Goal: Information Seeking & Learning: Learn about a topic

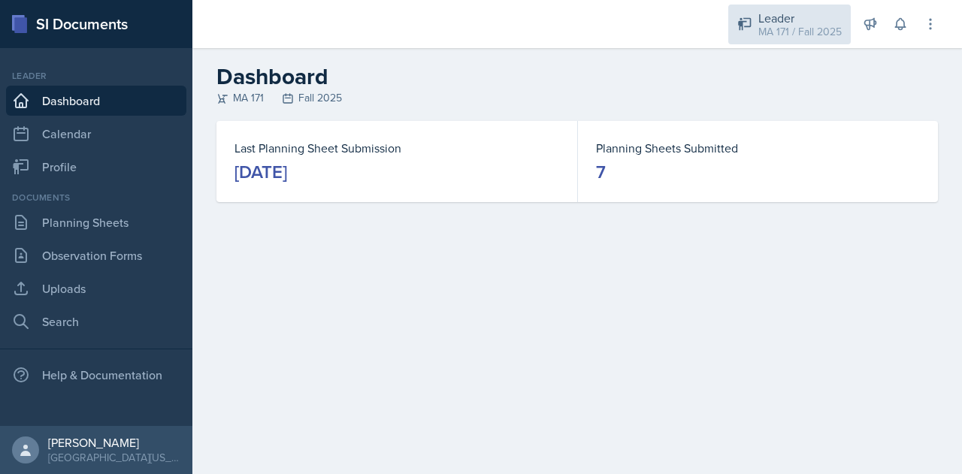
click at [808, 40] on div "Leader MA 171 / Fall 2025" at bounding box center [789, 25] width 122 height 40
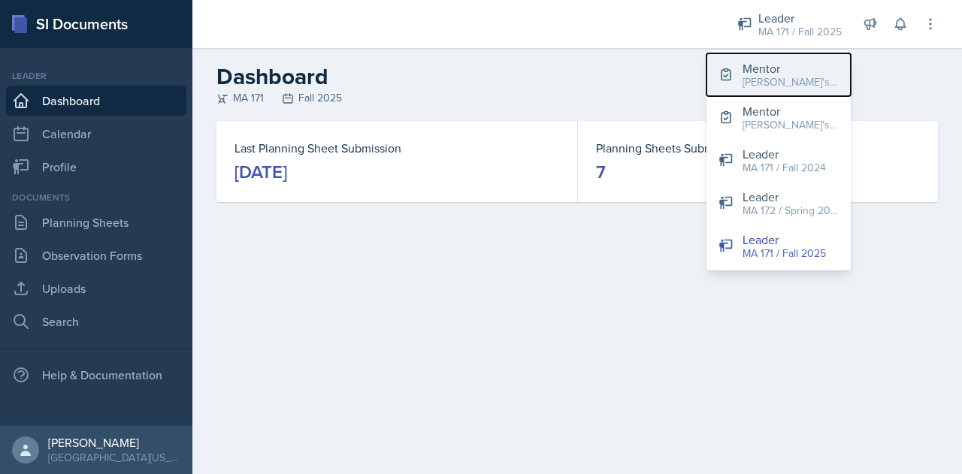
click at [782, 83] on div "[PERSON_NAME]'s Groups / Fall 2025" at bounding box center [790, 82] width 96 height 16
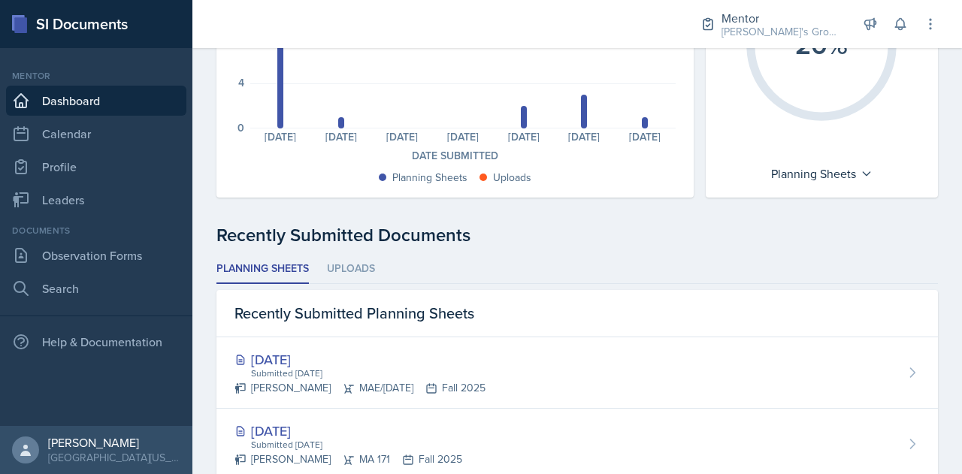
scroll to position [235, 0]
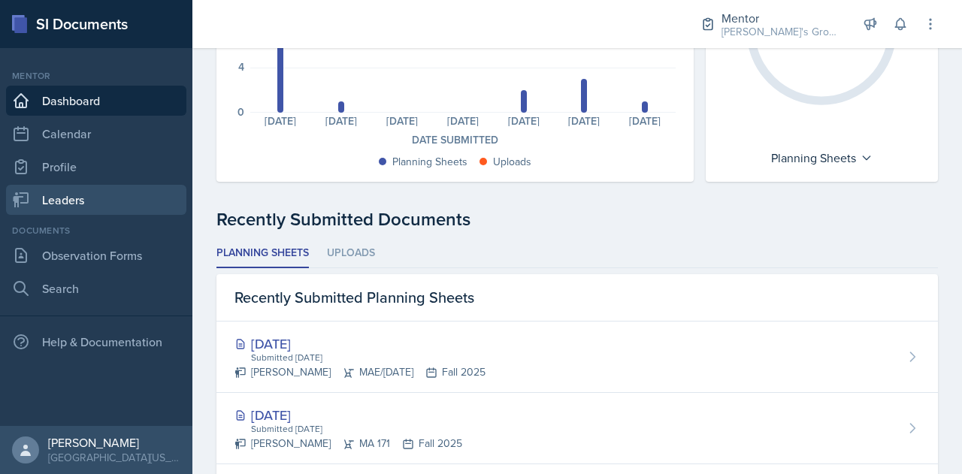
click at [137, 207] on link "Leaders" at bounding box center [96, 200] width 180 height 30
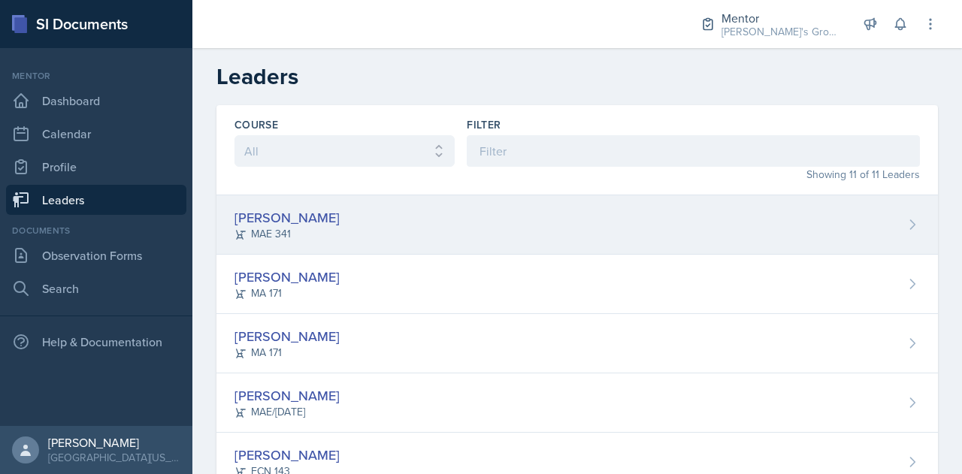
click at [405, 220] on div "Hayato [PERSON_NAME] 341" at bounding box center [576, 224] width 721 height 59
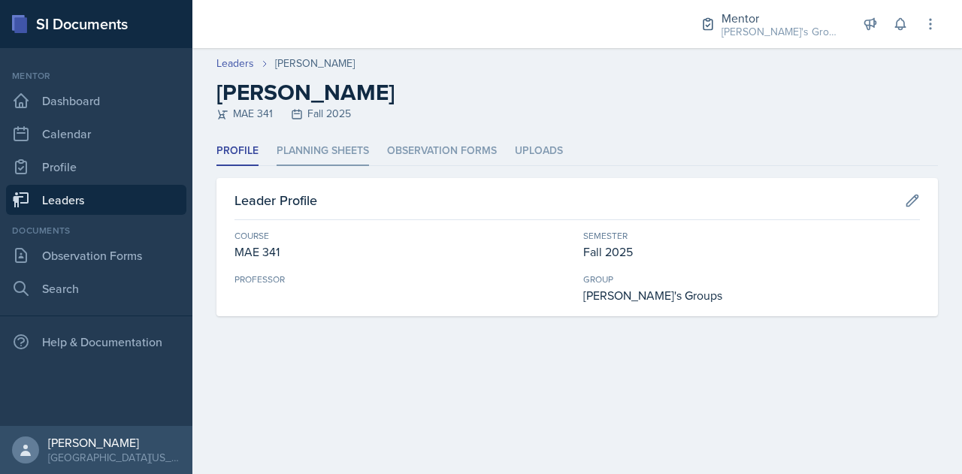
click at [341, 149] on li "Planning Sheets" at bounding box center [322, 151] width 92 height 29
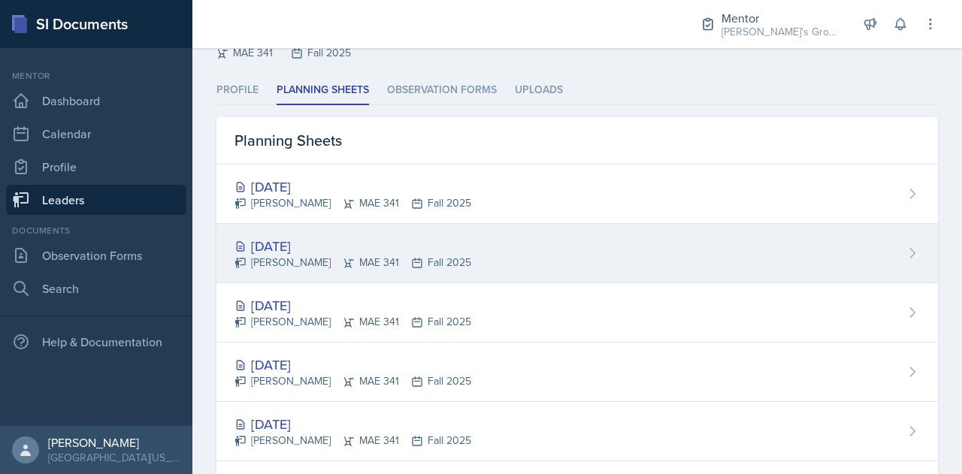
scroll to position [62, 0]
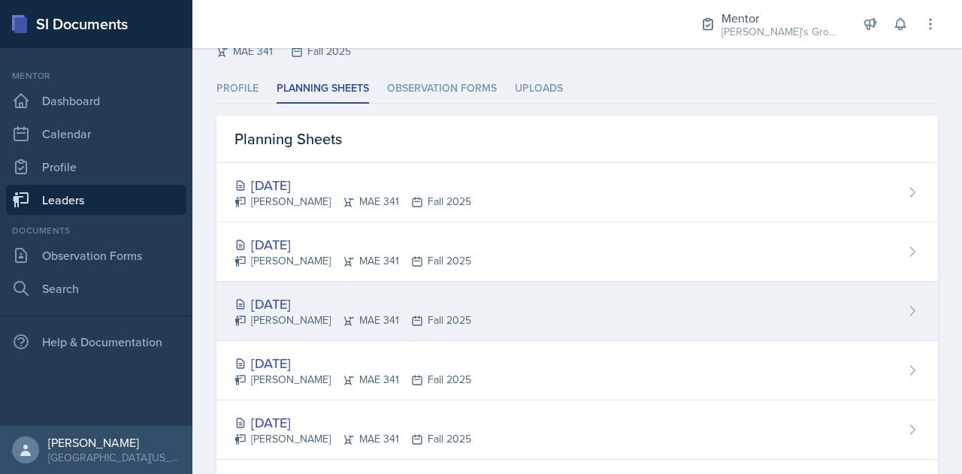
click at [492, 314] on div "[DATE] Hayato [PERSON_NAME] 341 Fall 2025" at bounding box center [576, 311] width 721 height 59
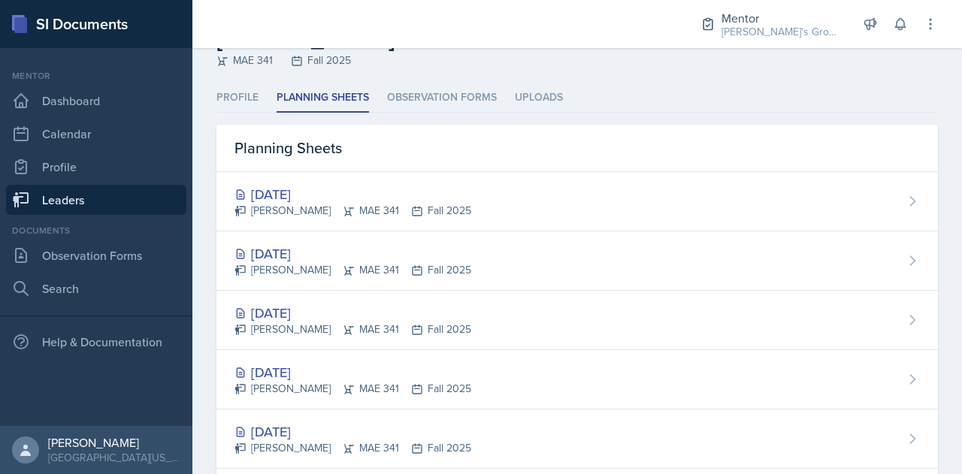
scroll to position [54, 0]
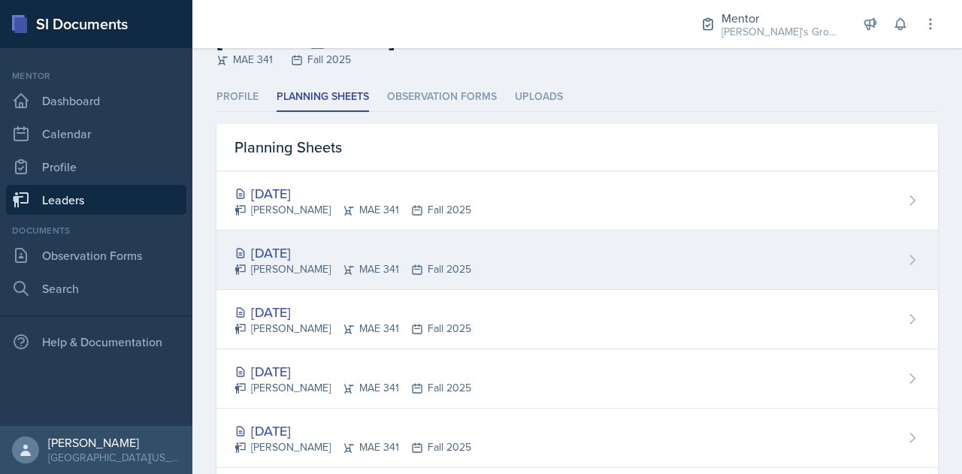
click at [407, 262] on div "[PERSON_NAME] 341 Fall 2025" at bounding box center [352, 269] width 237 height 16
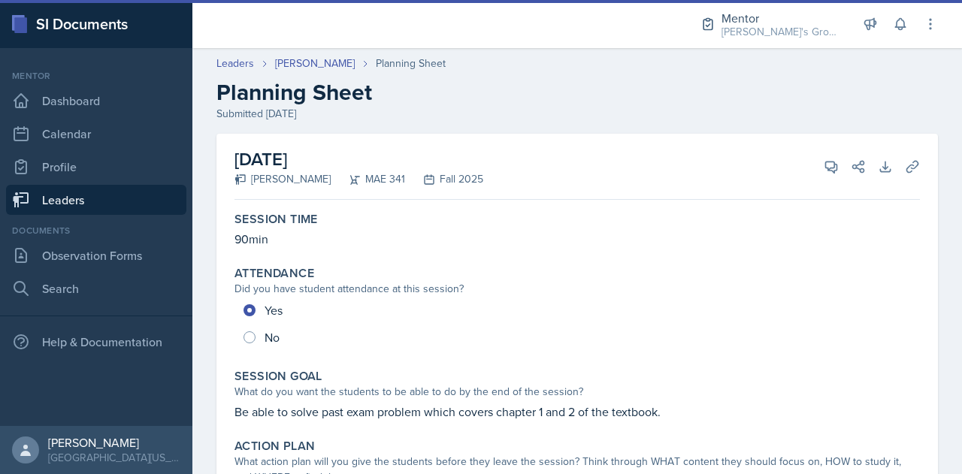
click at [572, 85] on h2 "Planning Sheet" at bounding box center [576, 92] width 721 height 27
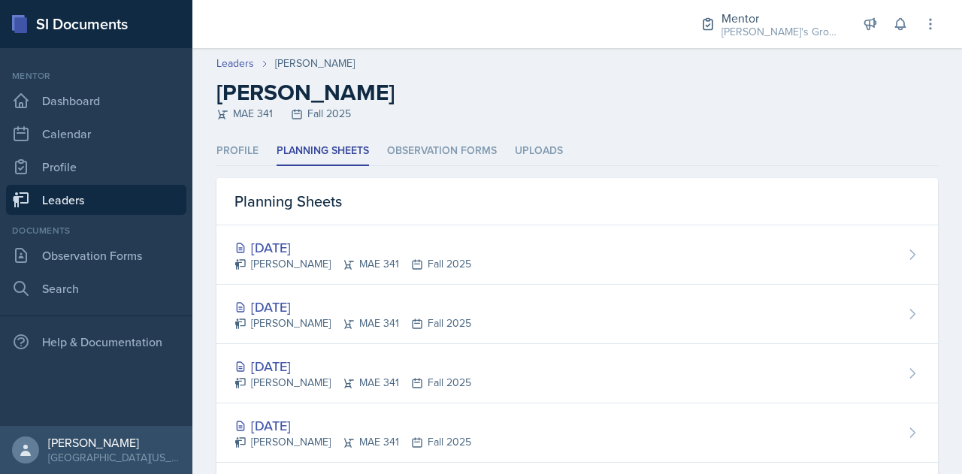
click at [131, 204] on link "Leaders" at bounding box center [96, 200] width 180 height 30
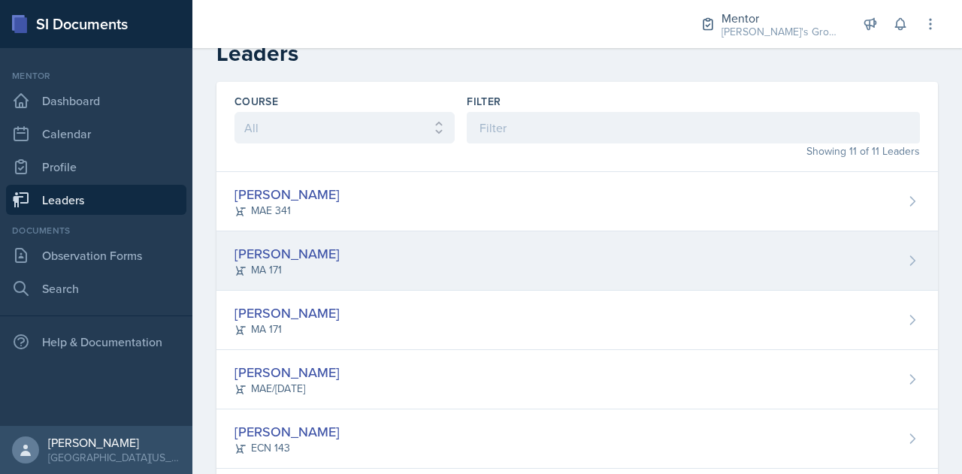
scroll to position [27, 0]
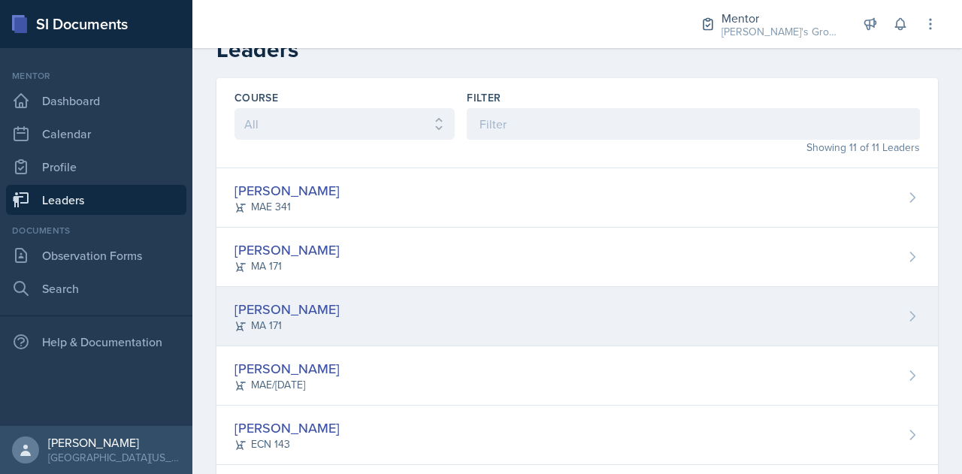
click at [334, 303] on div "[PERSON_NAME][GEOGRAPHIC_DATA] MA 171" at bounding box center [576, 316] width 721 height 59
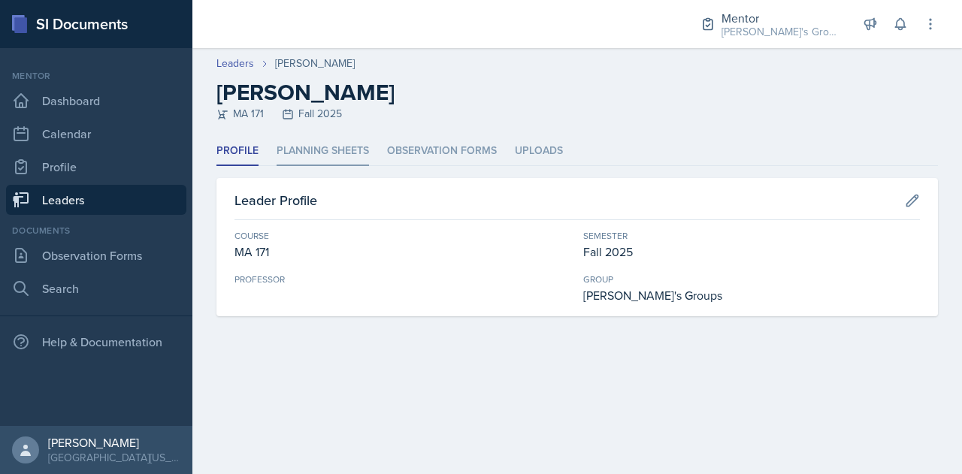
click at [328, 149] on li "Planning Sheets" at bounding box center [322, 151] width 92 height 29
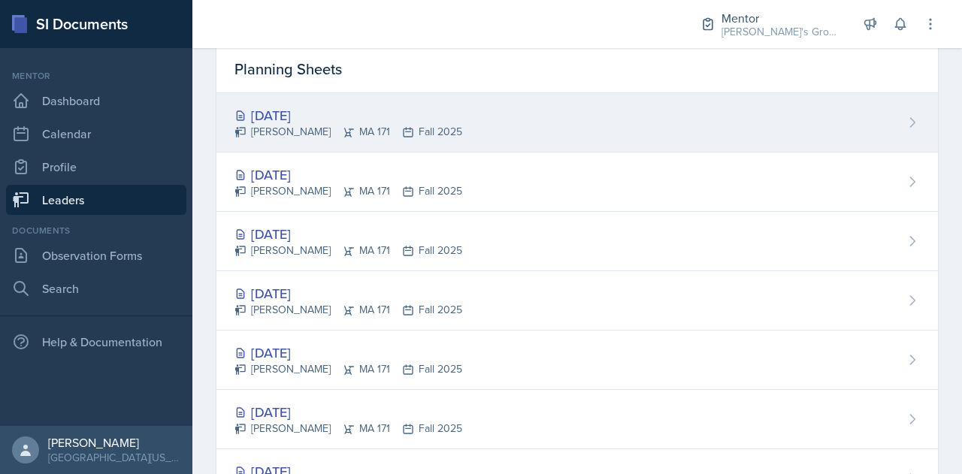
scroll to position [131, 0]
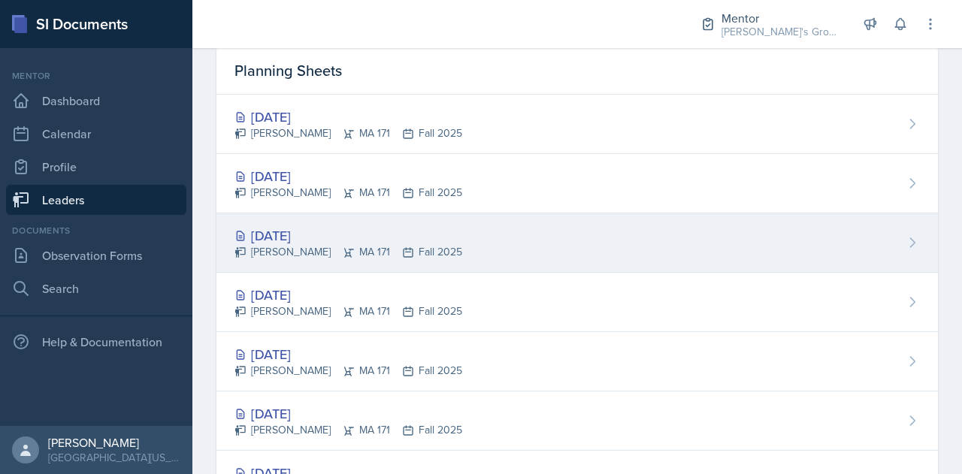
click at [554, 249] on div "[DATE] [PERSON_NAME][GEOGRAPHIC_DATA] MA 171 Fall 2025" at bounding box center [576, 242] width 721 height 59
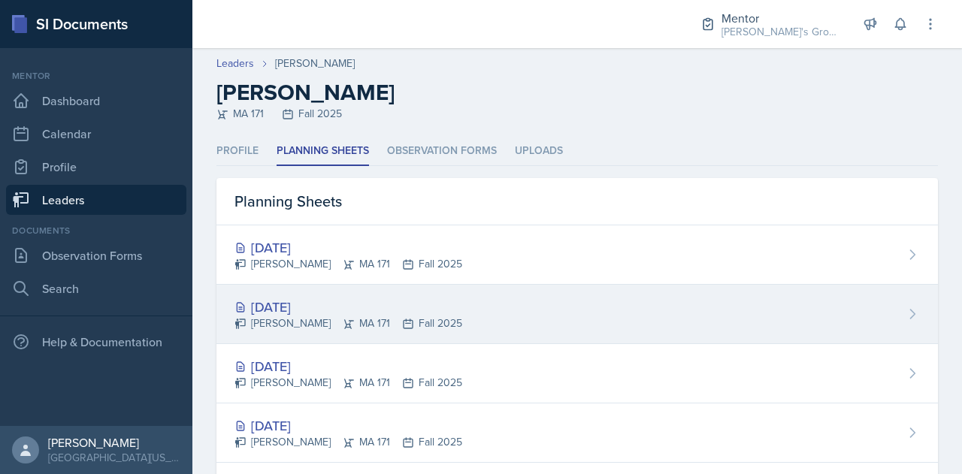
click at [394, 312] on div "[DATE]" at bounding box center [348, 307] width 228 height 20
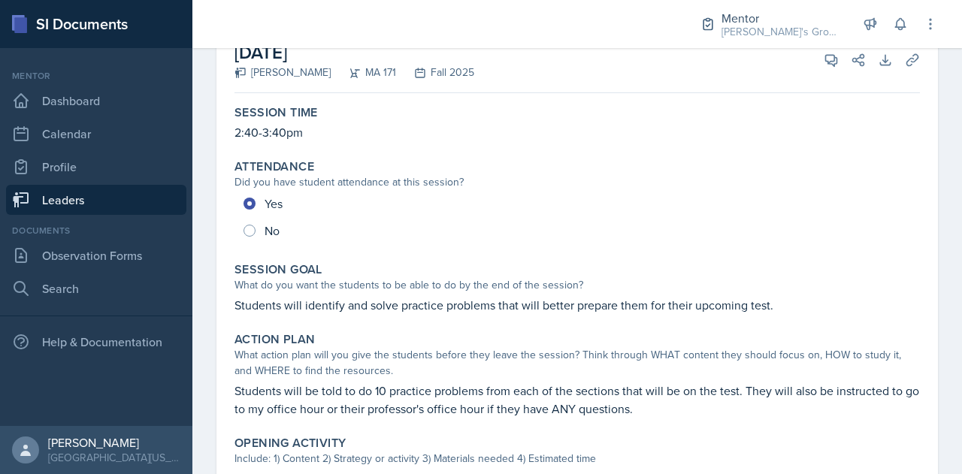
scroll to position [107, 0]
click at [131, 201] on link "Leaders" at bounding box center [96, 200] width 180 height 30
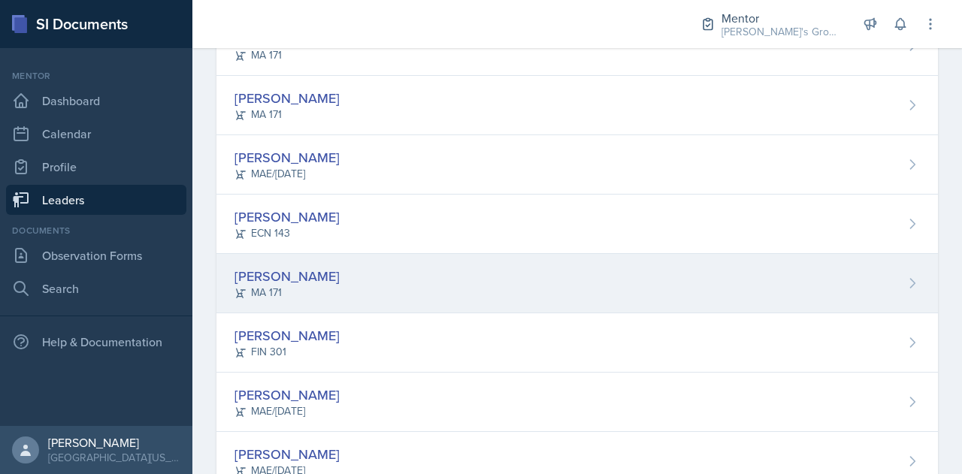
scroll to position [243, 0]
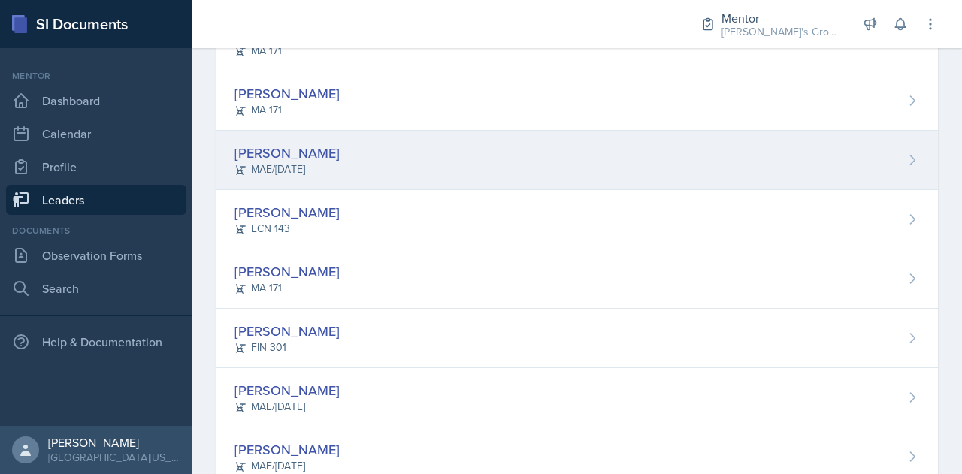
click at [406, 162] on div "[PERSON_NAME] MAE/[DATE]" at bounding box center [576, 160] width 721 height 59
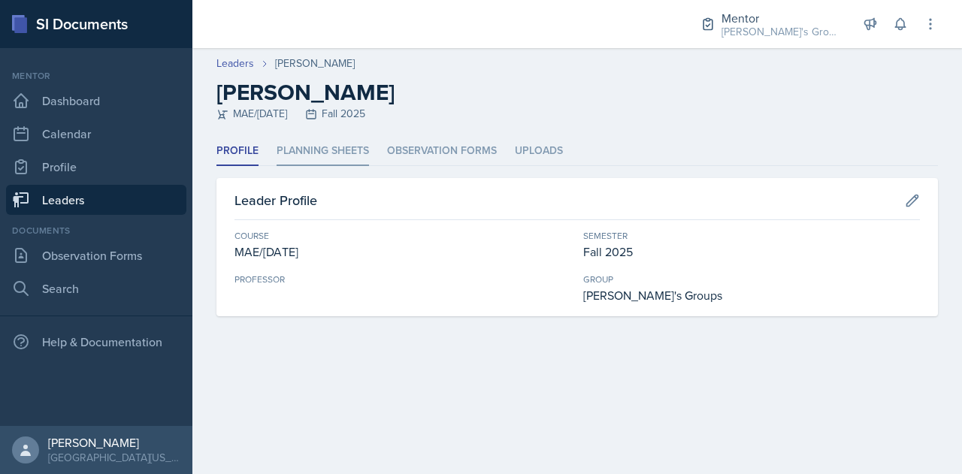
click at [320, 159] on li "Planning Sheets" at bounding box center [322, 151] width 92 height 29
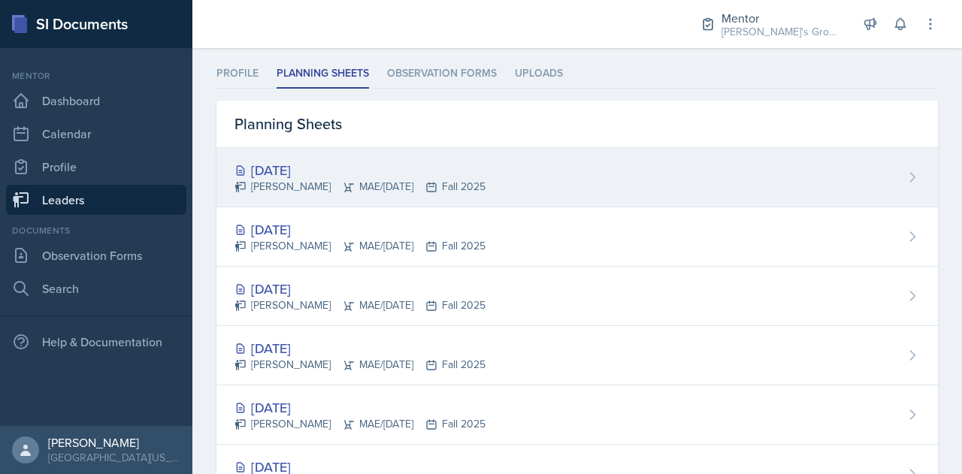
scroll to position [80, 0]
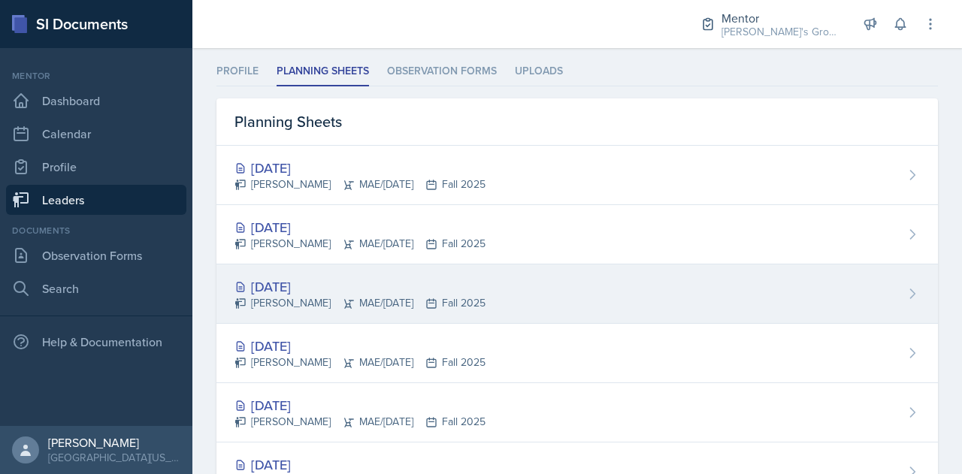
click at [419, 288] on div "[DATE]" at bounding box center [359, 286] width 251 height 20
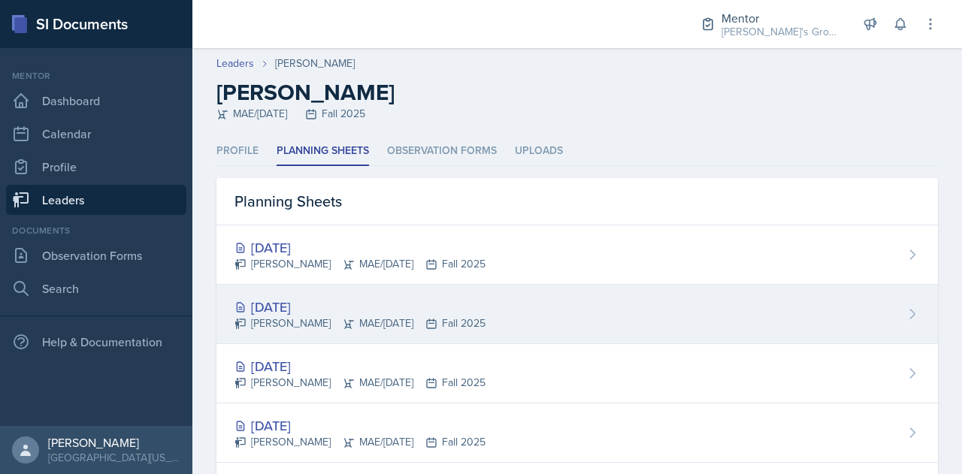
click at [431, 309] on div "[DATE]" at bounding box center [359, 307] width 251 height 20
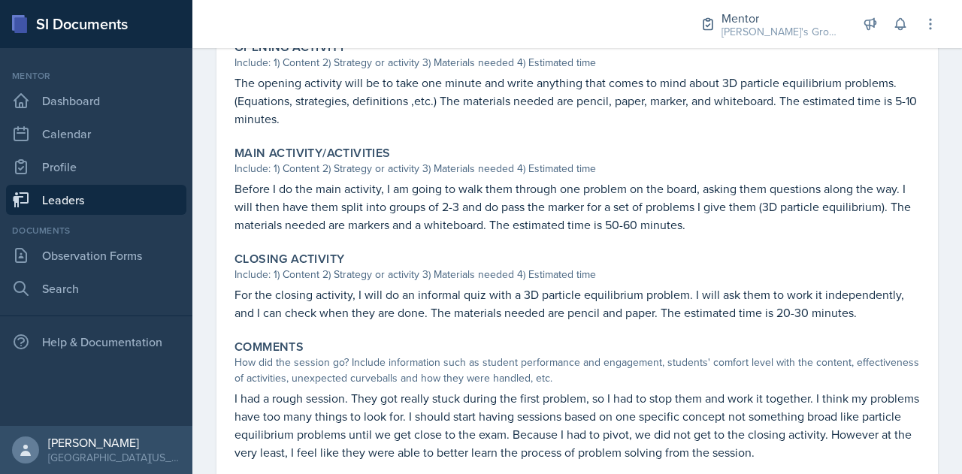
scroll to position [483, 0]
click at [177, 195] on link "Leaders" at bounding box center [96, 200] width 180 height 30
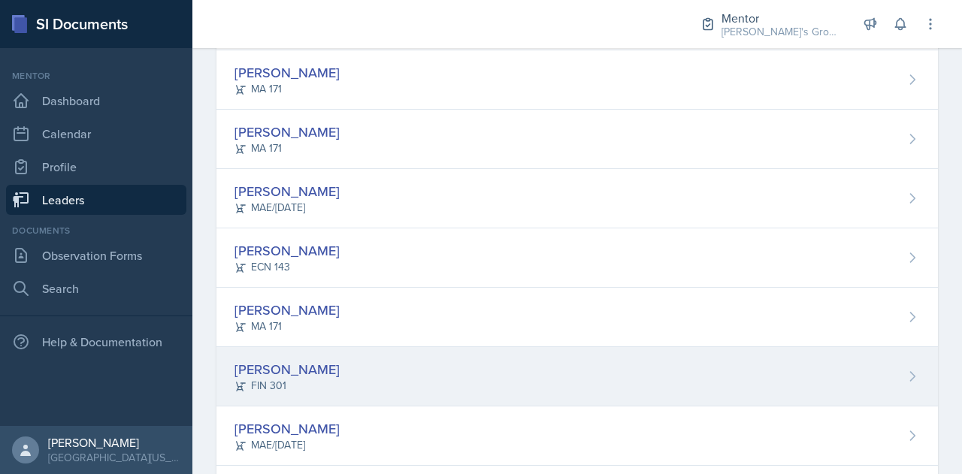
scroll to position [201, 0]
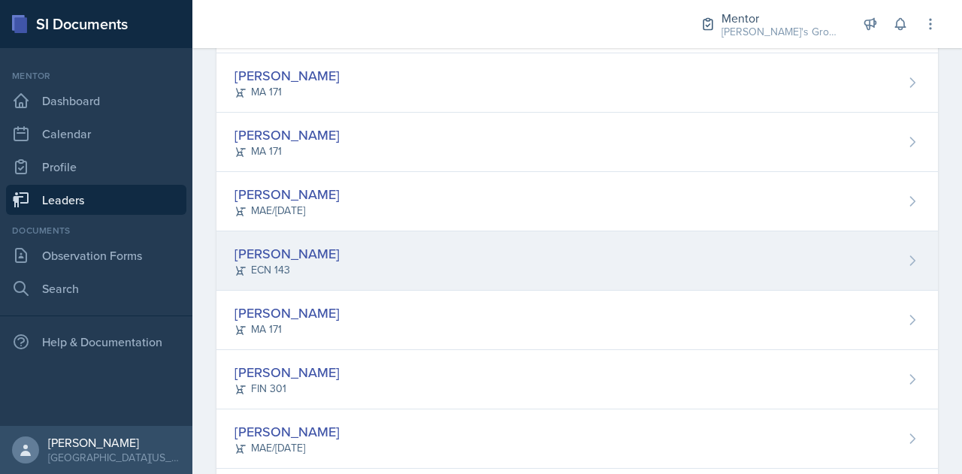
click at [382, 237] on div "[PERSON_NAME] ECN 143" at bounding box center [576, 260] width 721 height 59
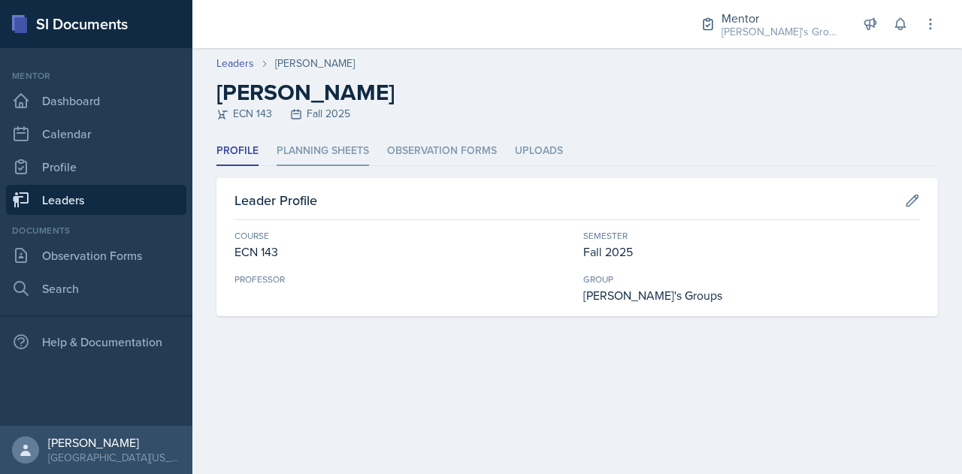
click at [352, 152] on li "Planning Sheets" at bounding box center [322, 151] width 92 height 29
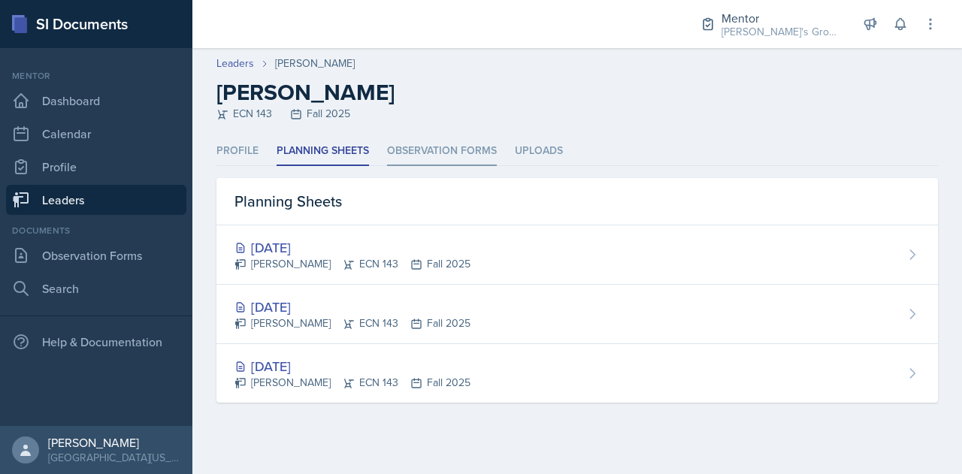
click at [422, 148] on li "Observation Forms" at bounding box center [442, 151] width 110 height 29
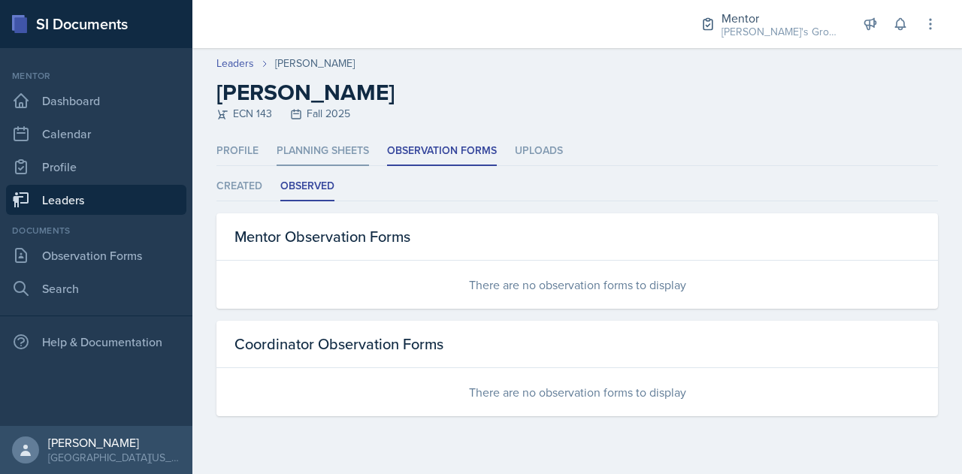
click at [348, 154] on li "Planning Sheets" at bounding box center [322, 151] width 92 height 29
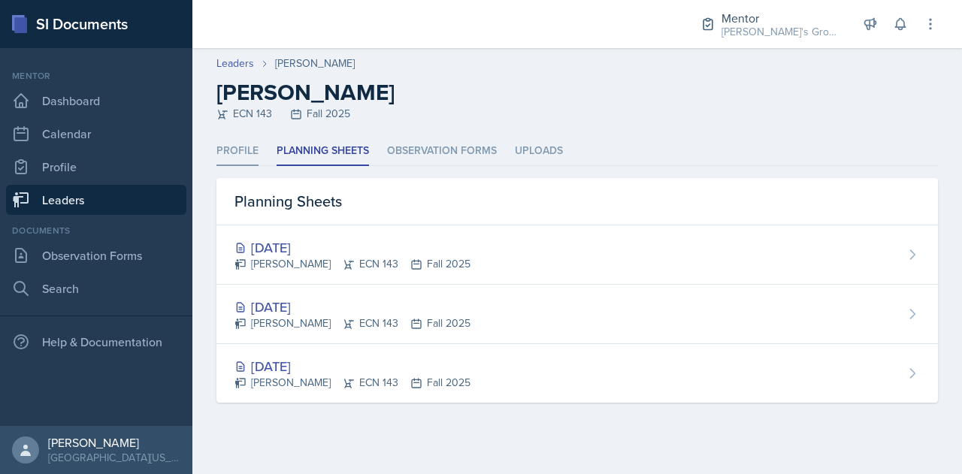
click at [252, 137] on li "Profile" at bounding box center [237, 151] width 42 height 29
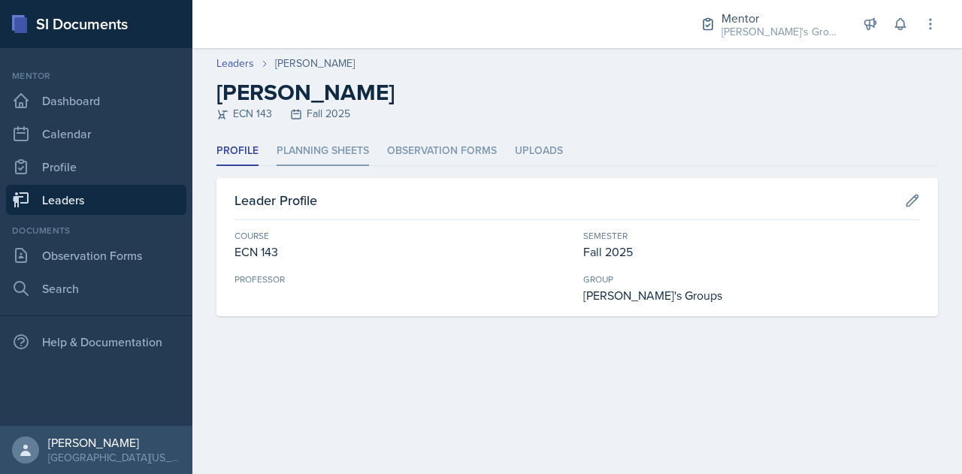
click at [320, 149] on li "Planning Sheets" at bounding box center [322, 151] width 92 height 29
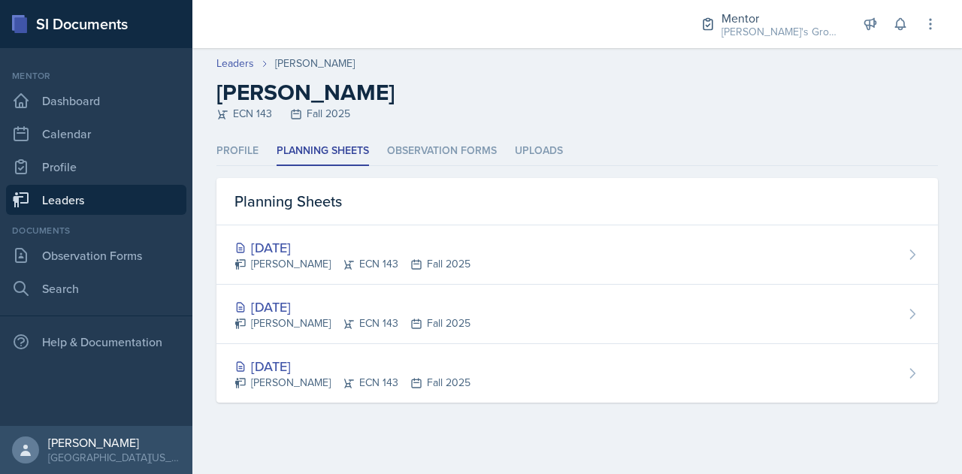
click at [636, 119] on div "ECN 143 Fall 2025" at bounding box center [576, 114] width 721 height 16
click at [140, 207] on link "Leaders" at bounding box center [96, 200] width 180 height 30
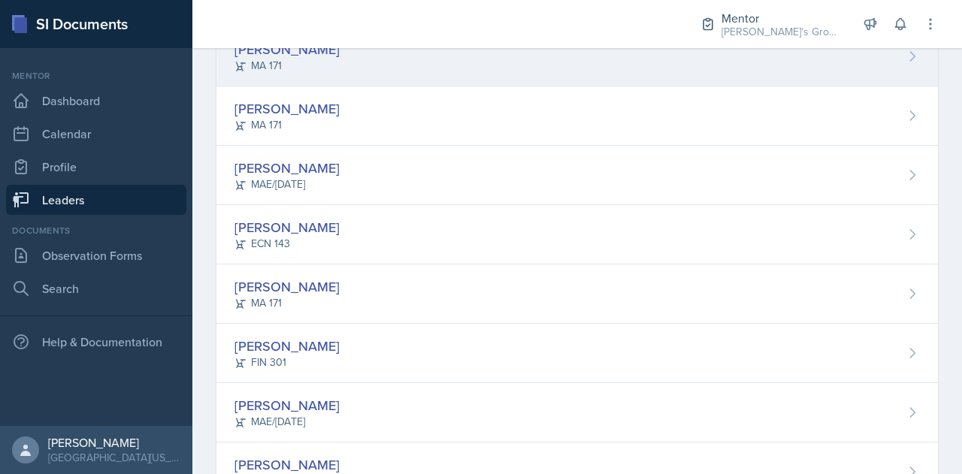
scroll to position [236, 0]
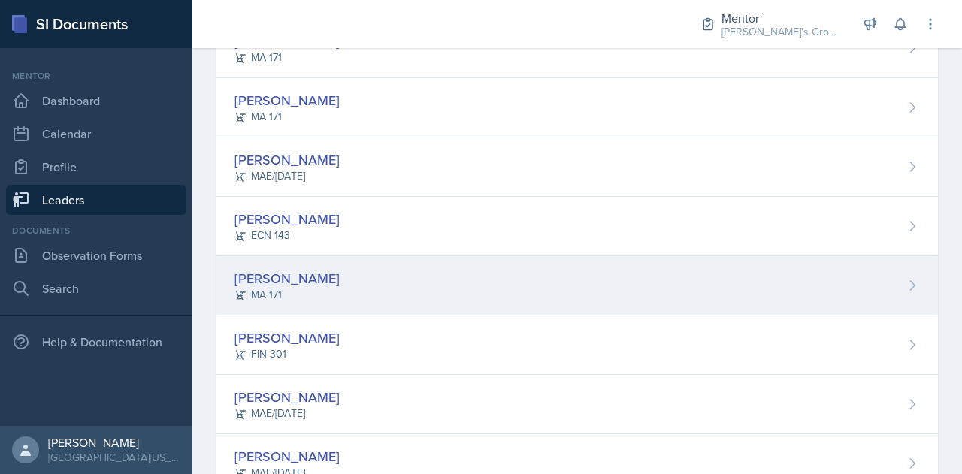
click at [435, 282] on div "[PERSON_NAME] MA 171" at bounding box center [576, 285] width 721 height 59
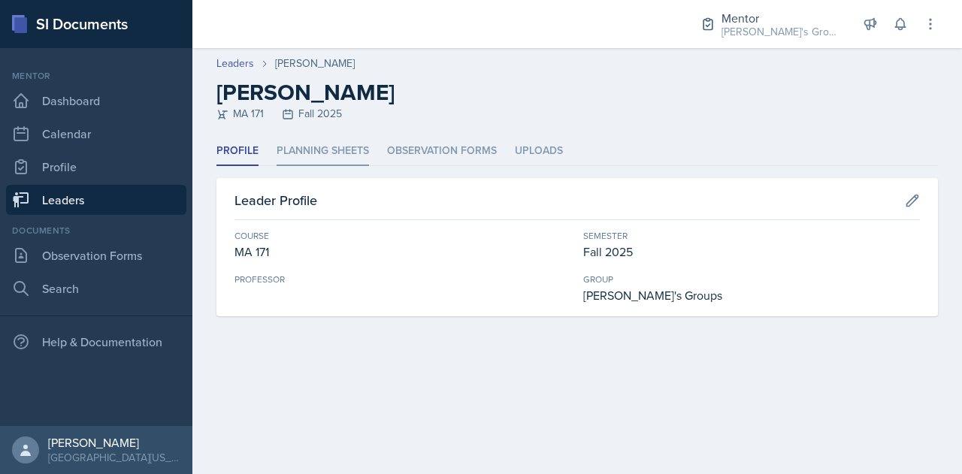
click at [326, 150] on li "Planning Sheets" at bounding box center [322, 151] width 92 height 29
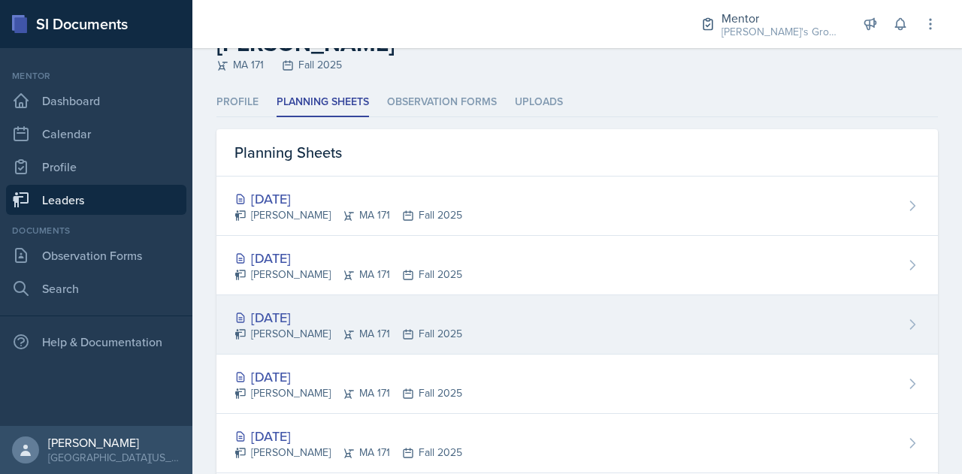
scroll to position [50, 0]
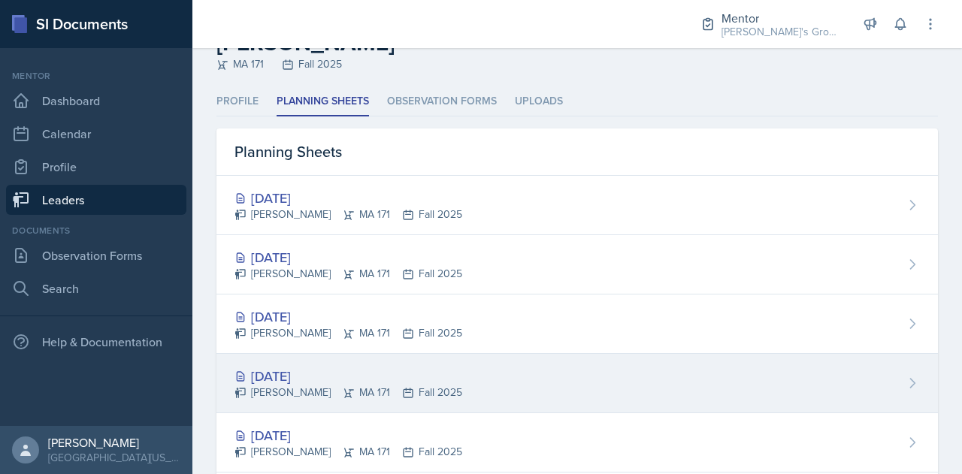
click at [422, 370] on div "[DATE]" at bounding box center [348, 376] width 228 height 20
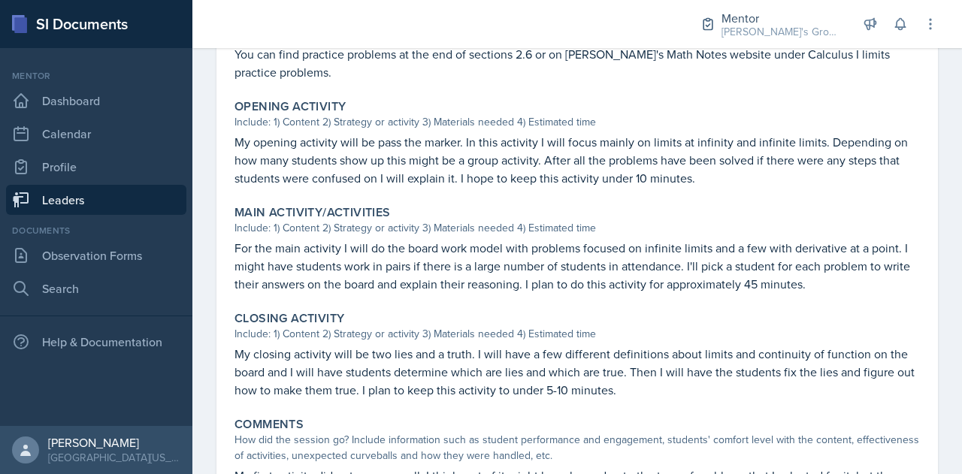
scroll to position [457, 0]
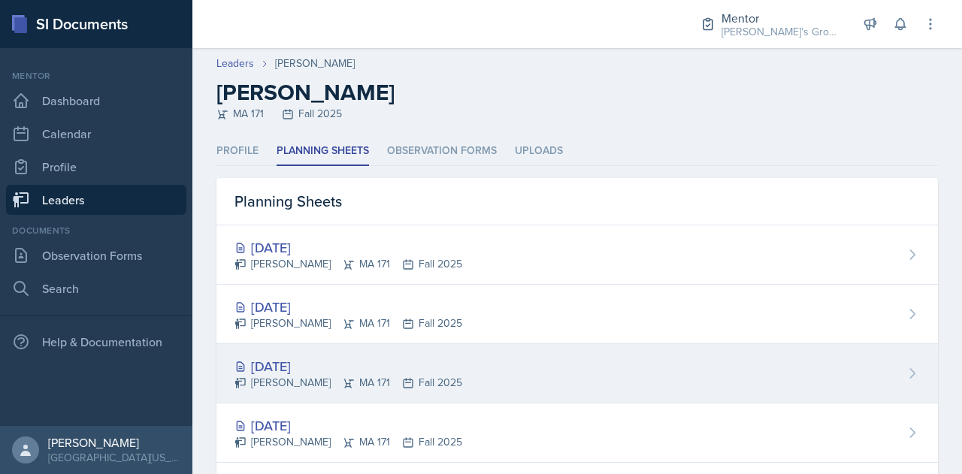
click at [480, 369] on div "[DATE] [PERSON_NAME] MA 171 Fall 2025" at bounding box center [576, 373] width 721 height 59
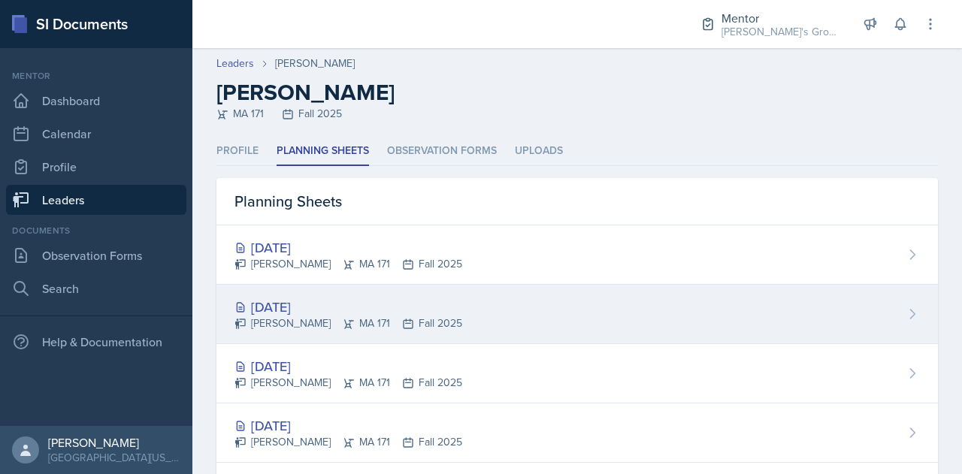
click at [505, 327] on div "[DATE] [PERSON_NAME] MA 171 Fall 2025" at bounding box center [576, 314] width 721 height 59
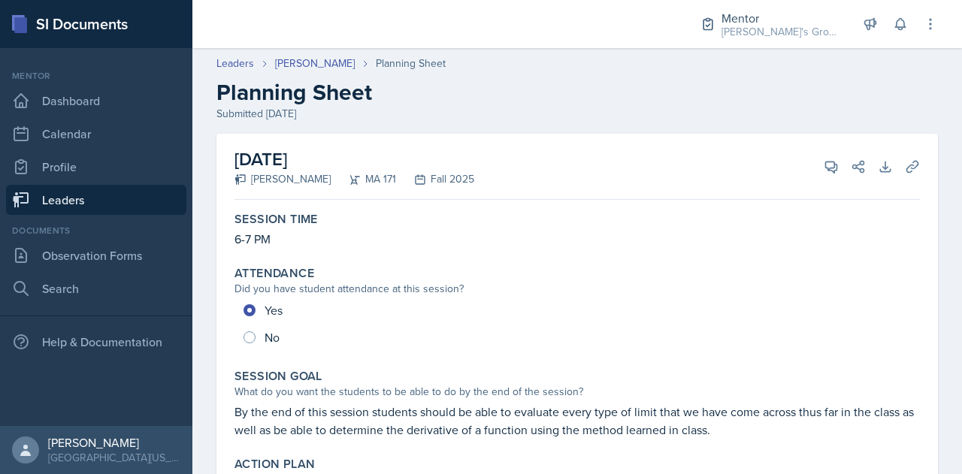
click at [158, 193] on link "Leaders" at bounding box center [96, 200] width 180 height 30
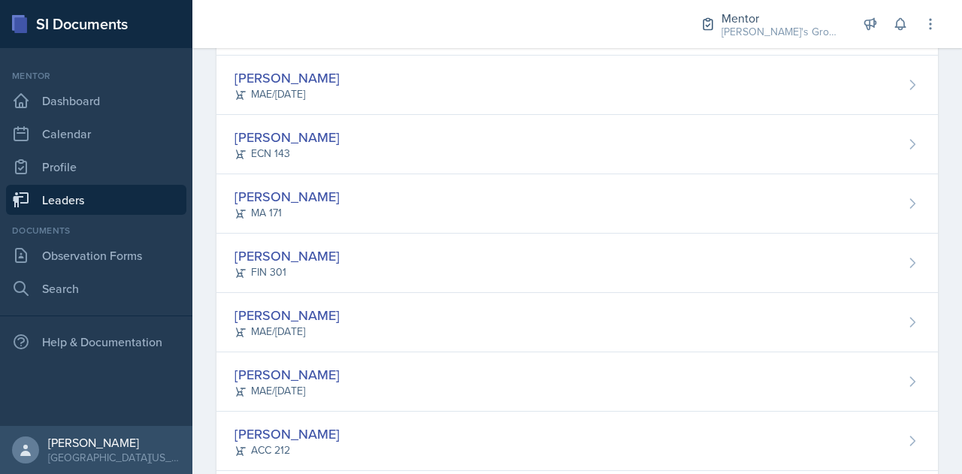
scroll to position [322, 0]
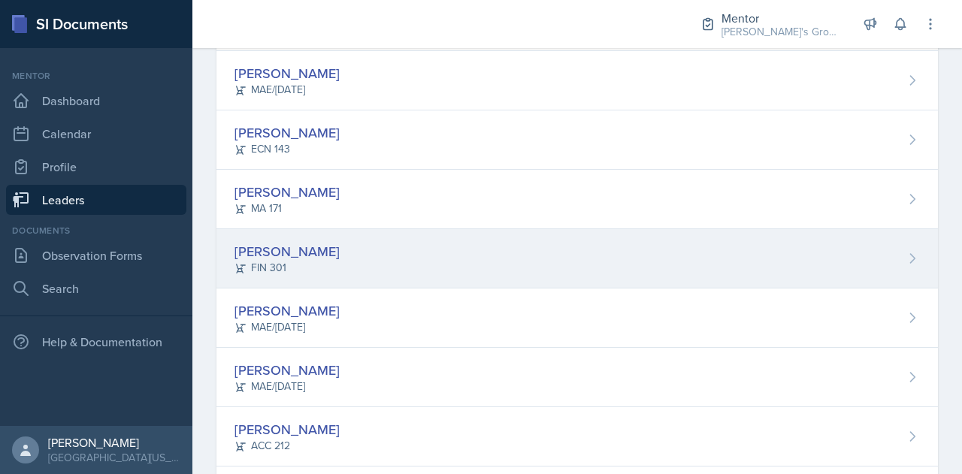
click at [320, 265] on div "[PERSON_NAME] FIN 301" at bounding box center [576, 258] width 721 height 59
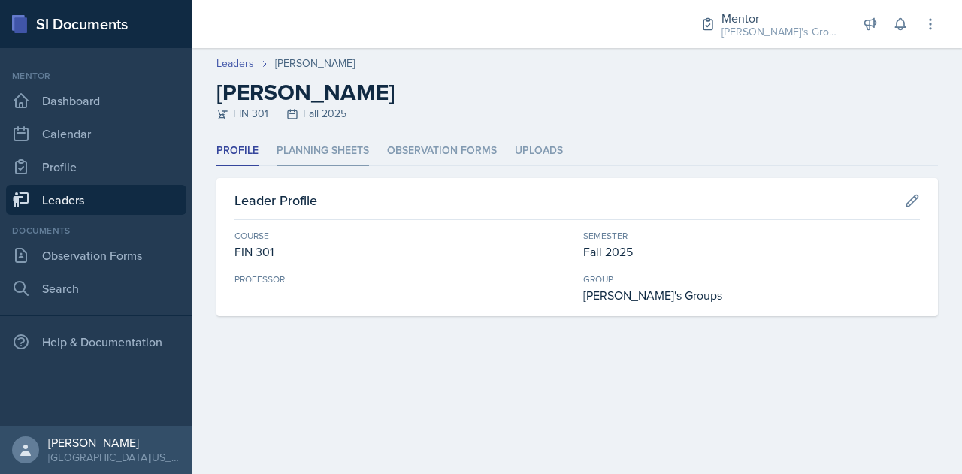
click at [317, 159] on li "Planning Sheets" at bounding box center [322, 151] width 92 height 29
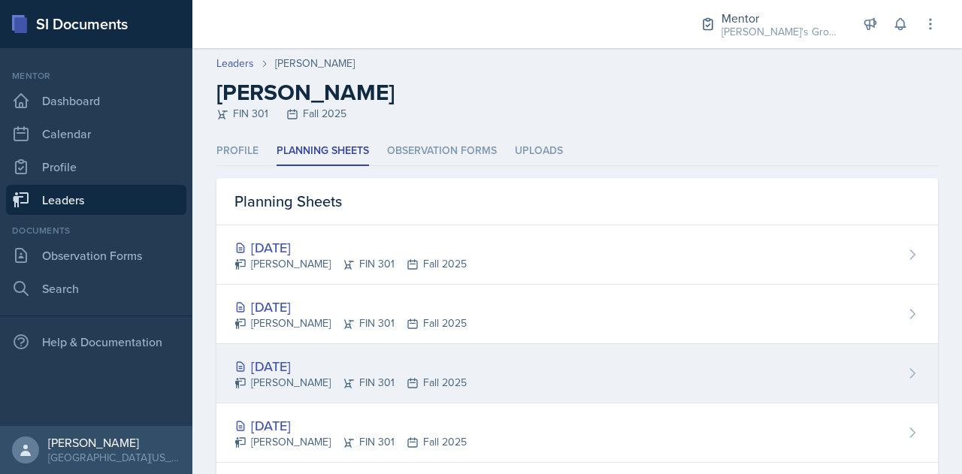
click at [606, 394] on div "[DATE] [PERSON_NAME] FIN 301 Fall 2025" at bounding box center [576, 373] width 721 height 59
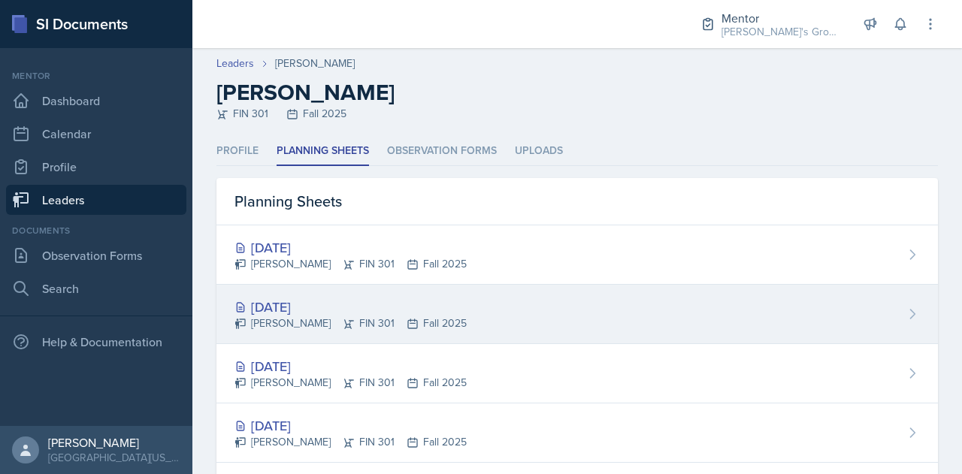
click at [371, 310] on div "[DATE]" at bounding box center [350, 307] width 232 height 20
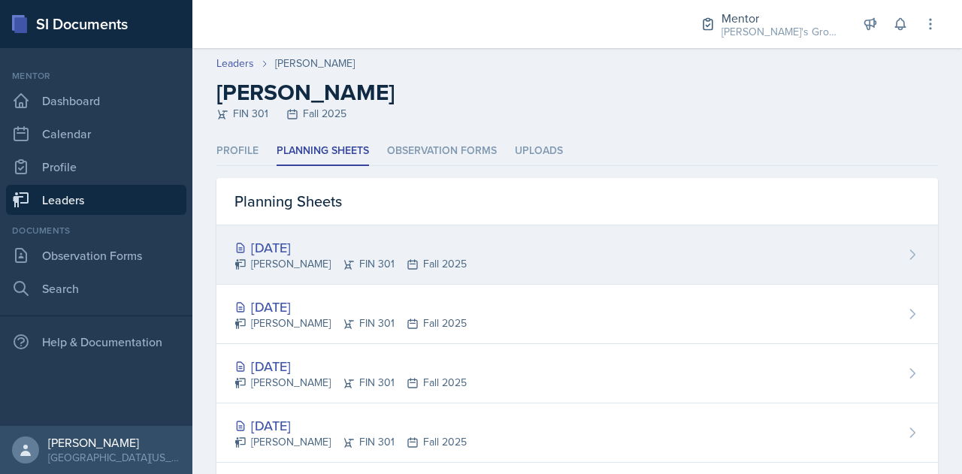
click at [367, 250] on div "[DATE]" at bounding box center [350, 247] width 232 height 20
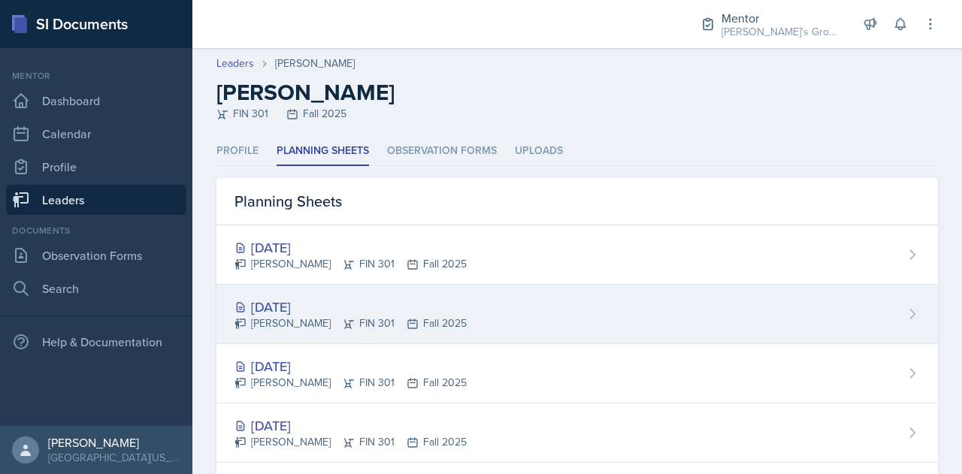
click at [398, 303] on div "[DATE]" at bounding box center [350, 307] width 232 height 20
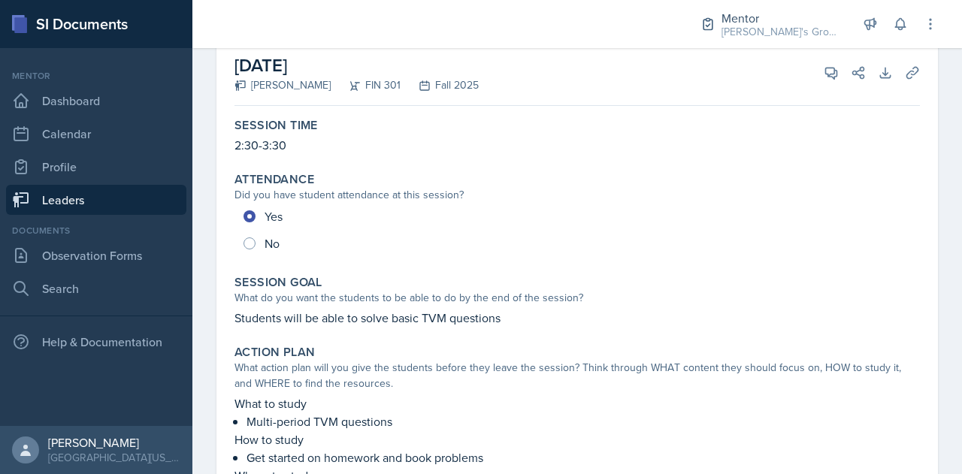
scroll to position [95, 0]
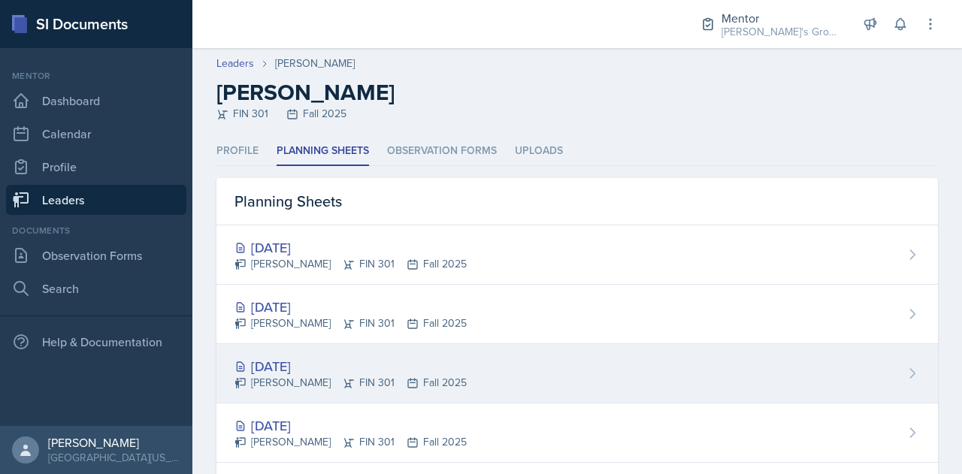
click at [374, 356] on div "[DATE]" at bounding box center [350, 366] width 232 height 20
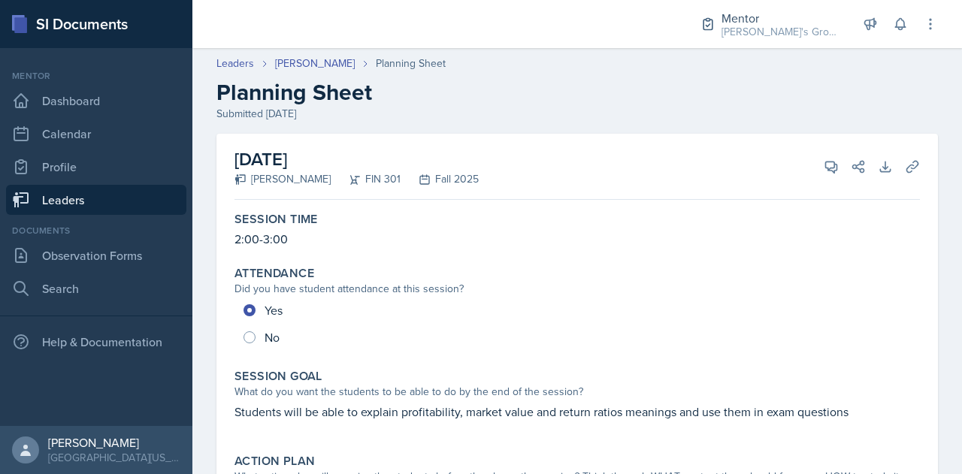
click at [157, 207] on link "Leaders" at bounding box center [96, 200] width 180 height 30
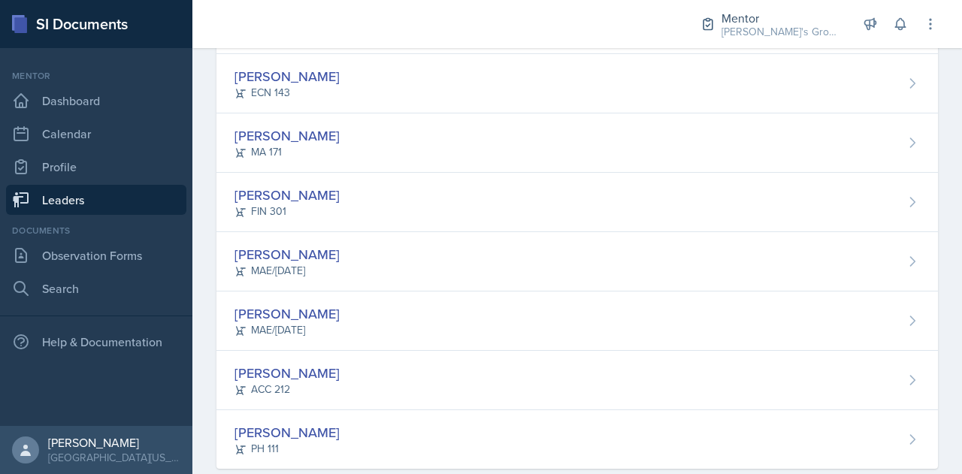
scroll to position [406, 0]
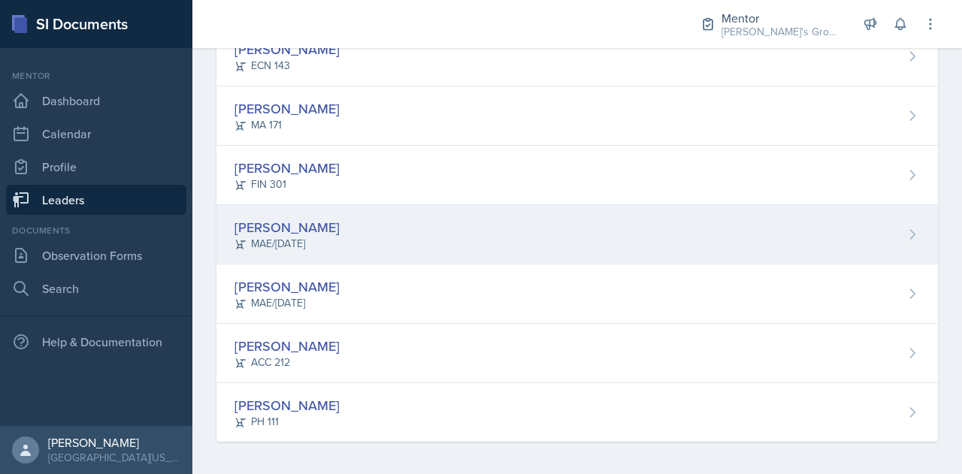
click at [369, 220] on div "[PERSON_NAME] MAE/[DATE]" at bounding box center [576, 234] width 721 height 59
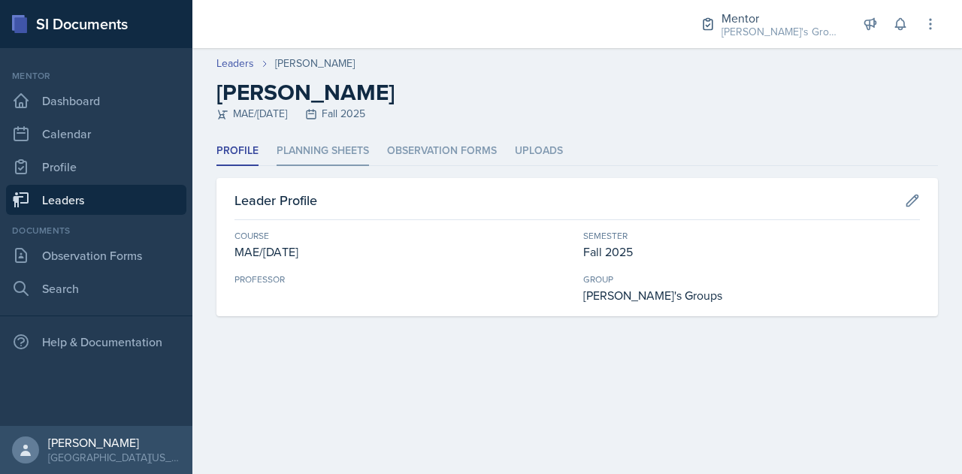
click at [344, 147] on li "Planning Sheets" at bounding box center [322, 151] width 92 height 29
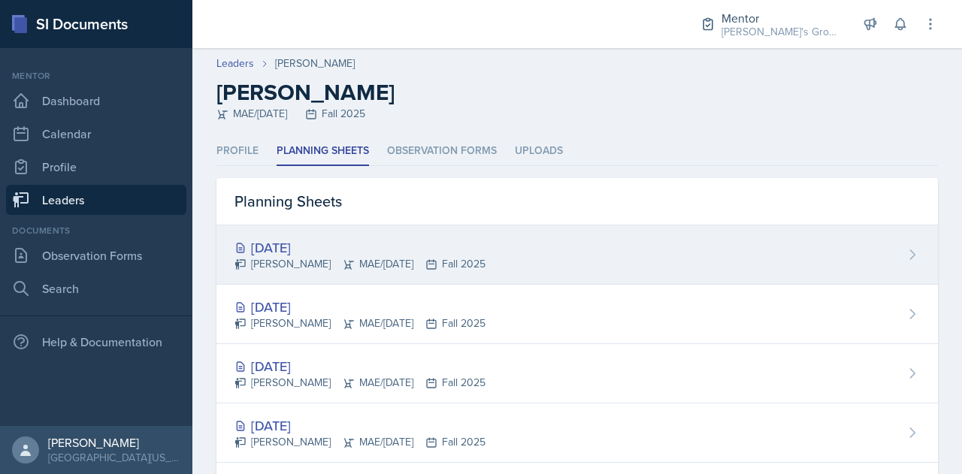
click at [386, 249] on div "[DATE]" at bounding box center [359, 247] width 251 height 20
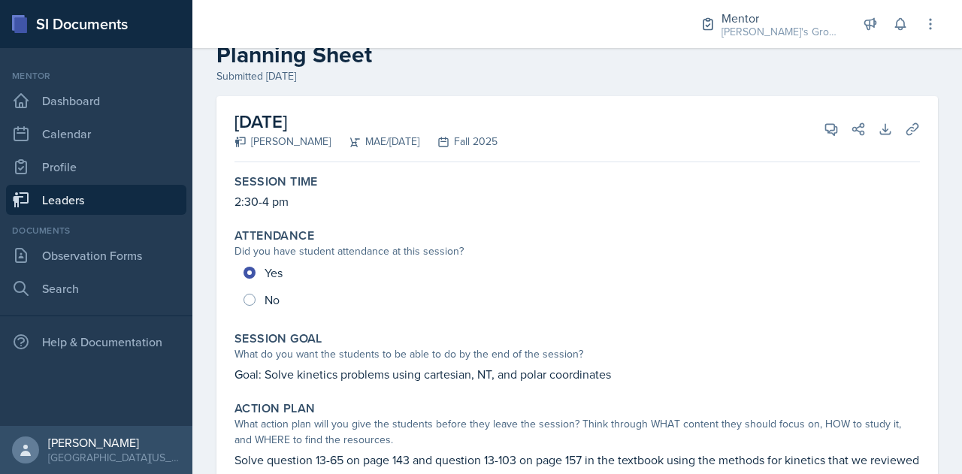
scroll to position [37, 0]
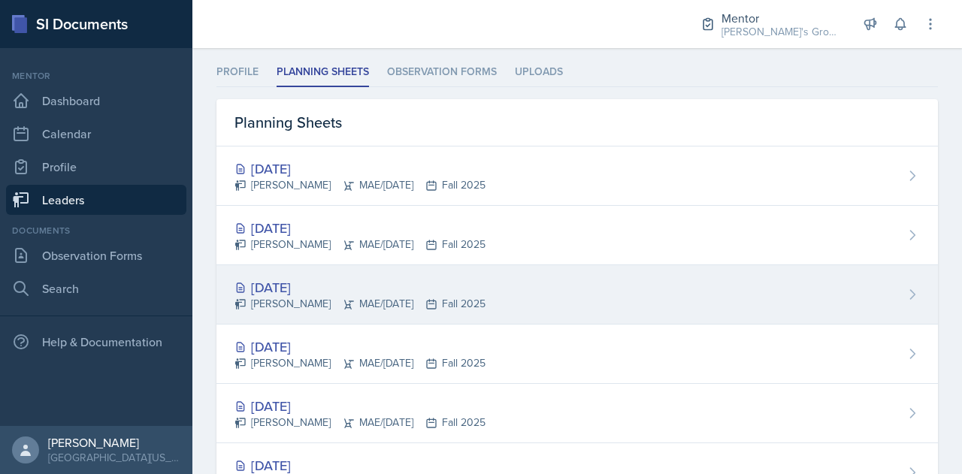
scroll to position [78, 0]
click at [548, 315] on div "[DATE] [PERSON_NAME] MAE/[DATE] Fall 2025" at bounding box center [576, 295] width 721 height 59
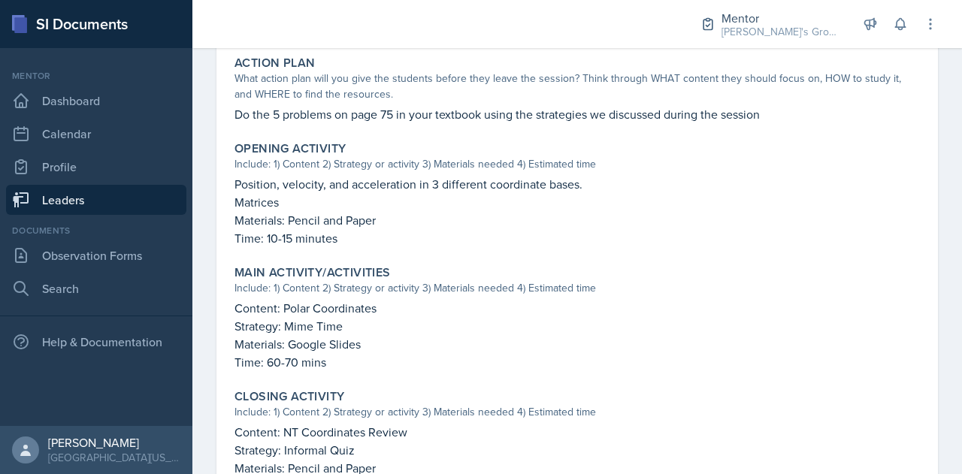
scroll to position [383, 0]
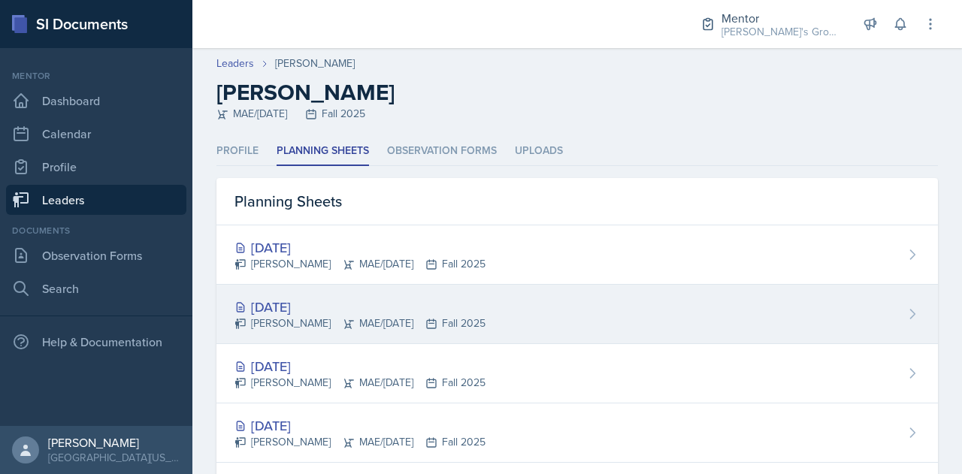
click at [421, 333] on div "[DATE] [PERSON_NAME] MAE/[DATE] Fall 2025" at bounding box center [576, 314] width 721 height 59
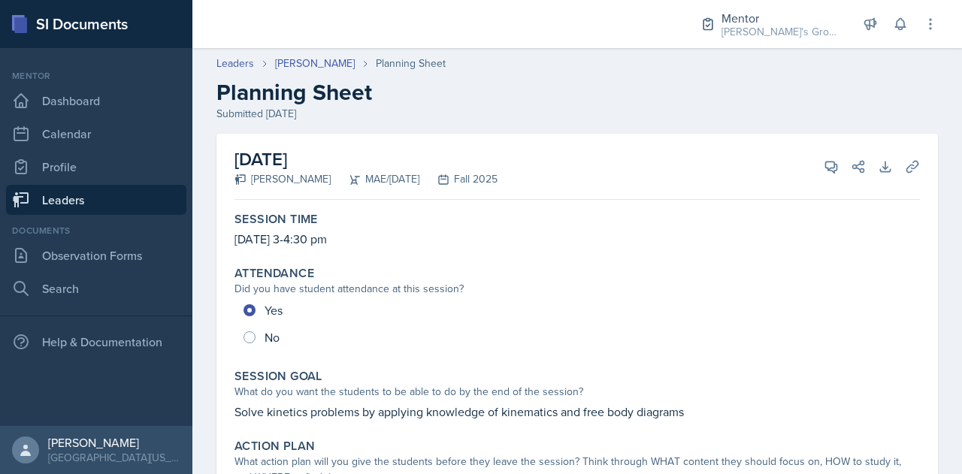
click at [523, 91] on h2 "Planning Sheet" at bounding box center [576, 92] width 721 height 27
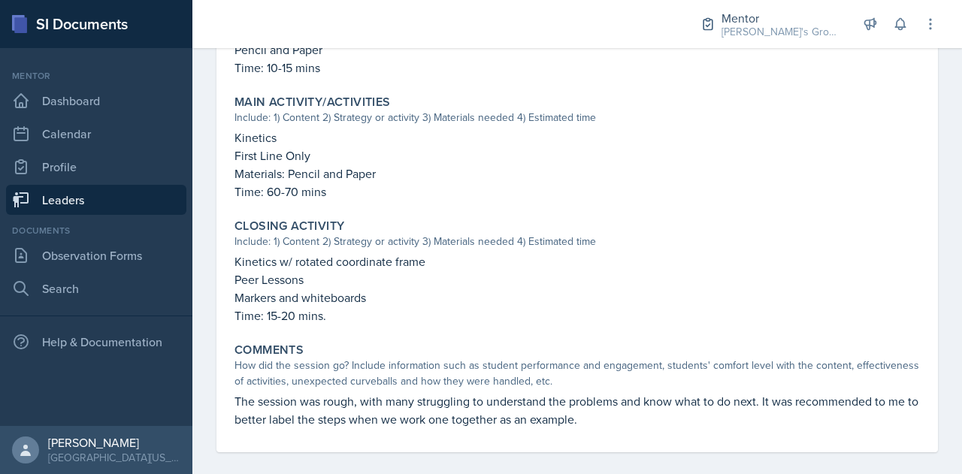
scroll to position [585, 0]
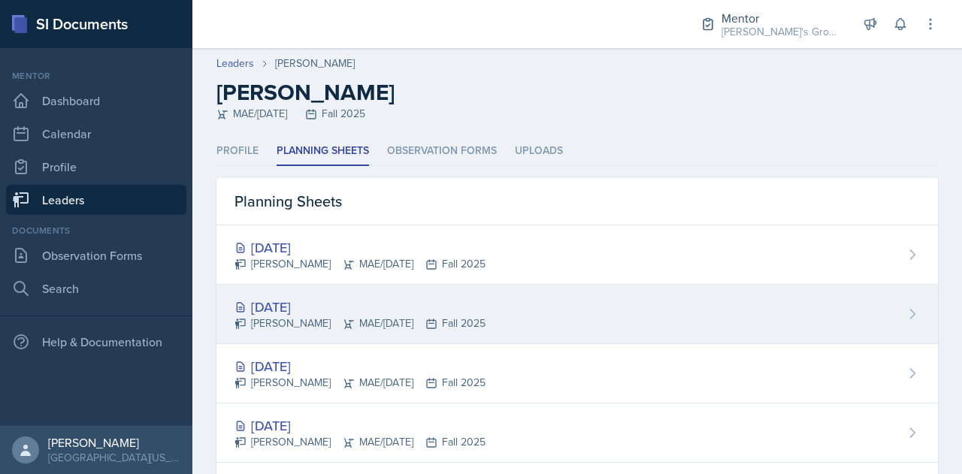
click at [404, 315] on div "[PERSON_NAME] MAE/[DATE] Fall 2025" at bounding box center [359, 323] width 251 height 16
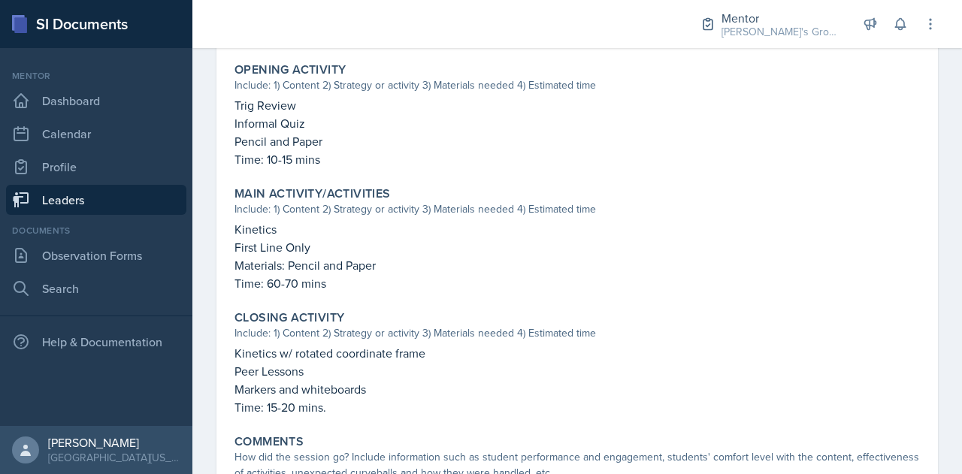
scroll to position [585, 0]
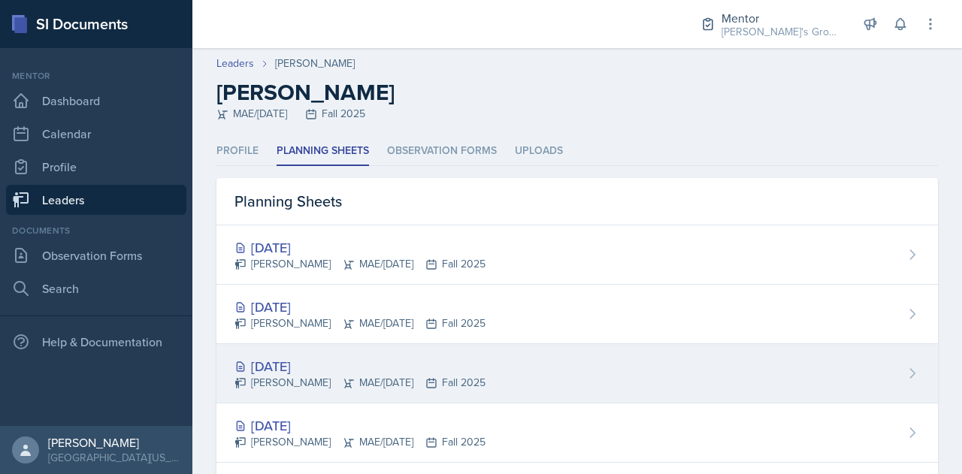
click at [382, 370] on div "[DATE]" at bounding box center [359, 366] width 251 height 20
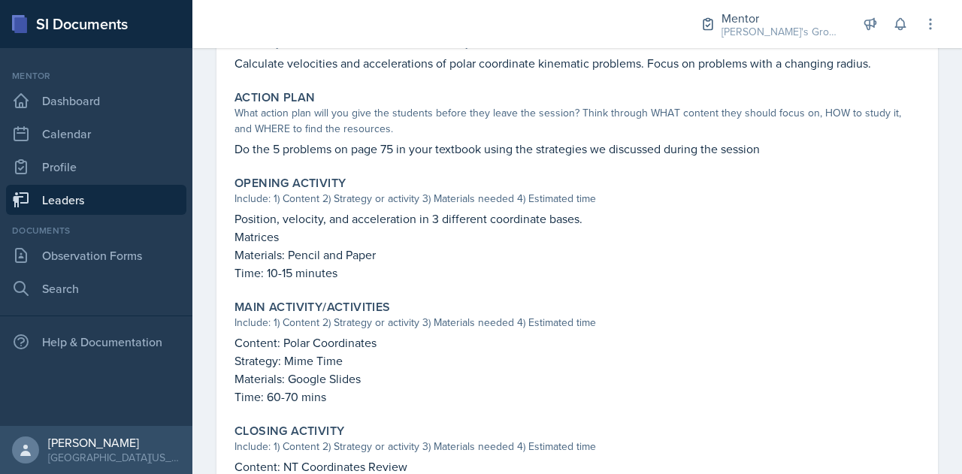
scroll to position [380, 0]
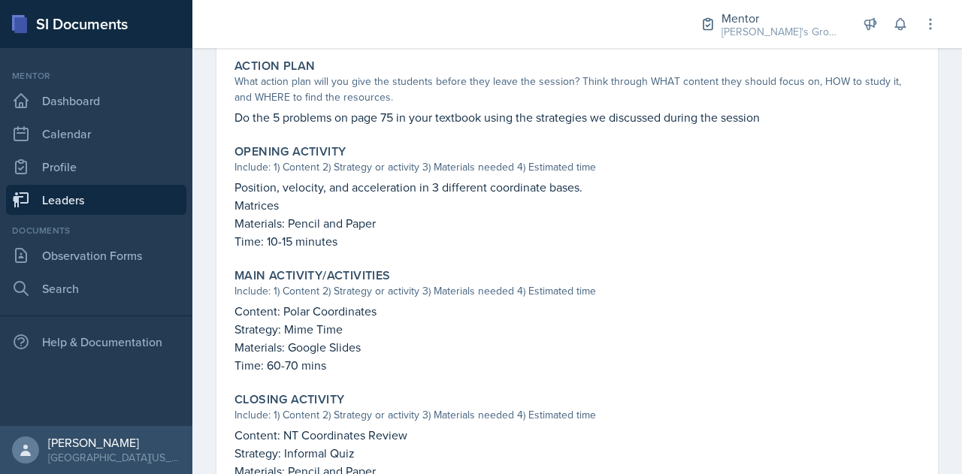
click at [155, 198] on link "Leaders" at bounding box center [96, 200] width 180 height 30
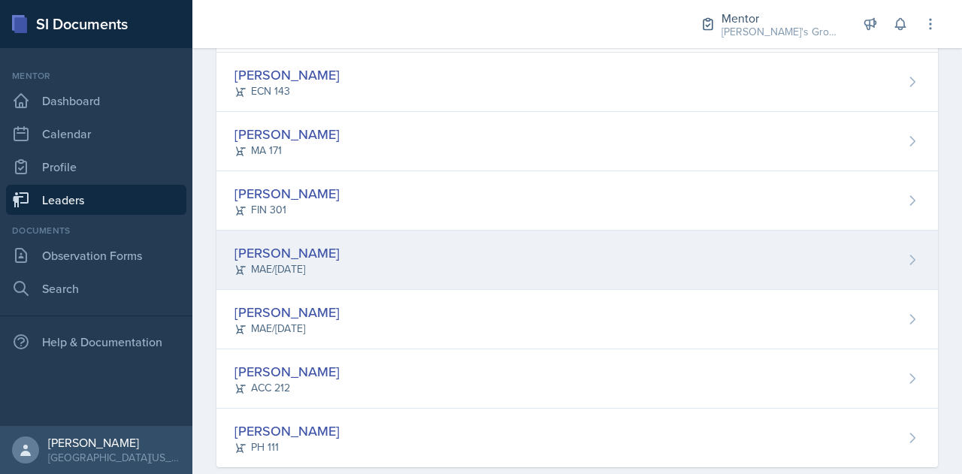
scroll to position [406, 0]
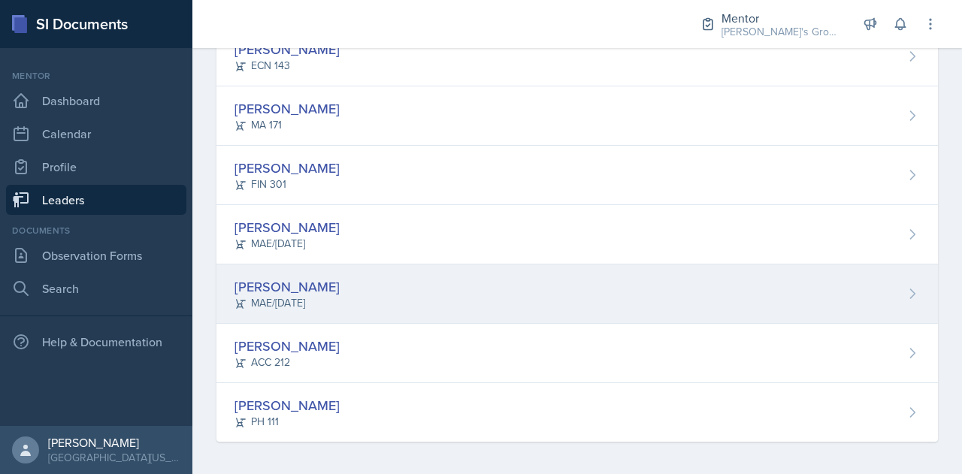
click at [377, 289] on div "[PERSON_NAME] MAE/[DATE]" at bounding box center [576, 293] width 721 height 59
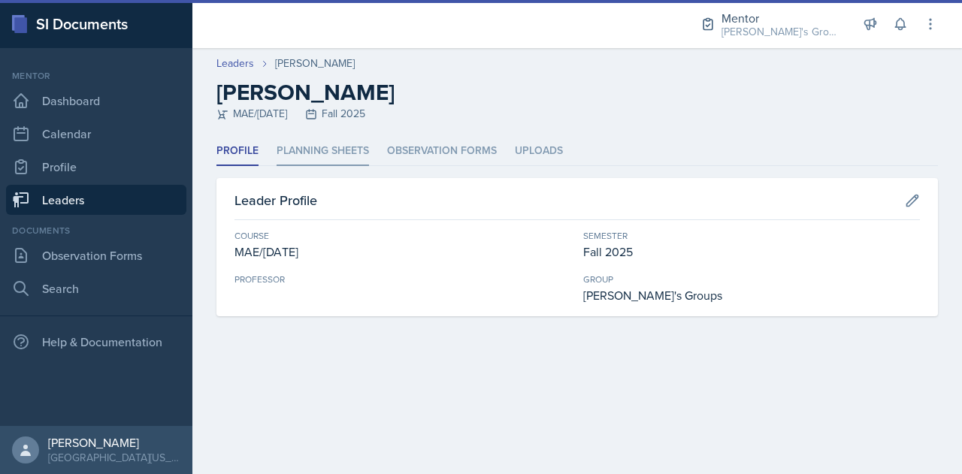
click at [351, 152] on li "Planning Sheets" at bounding box center [322, 151] width 92 height 29
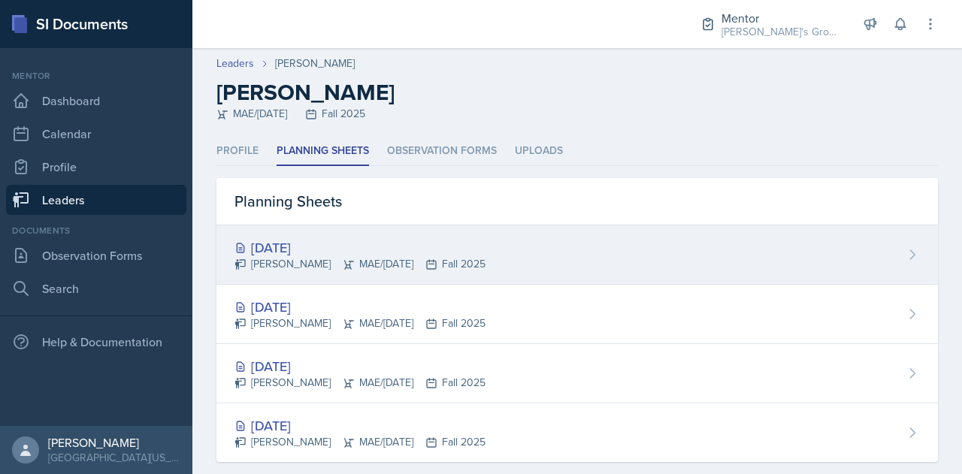
scroll to position [23, 0]
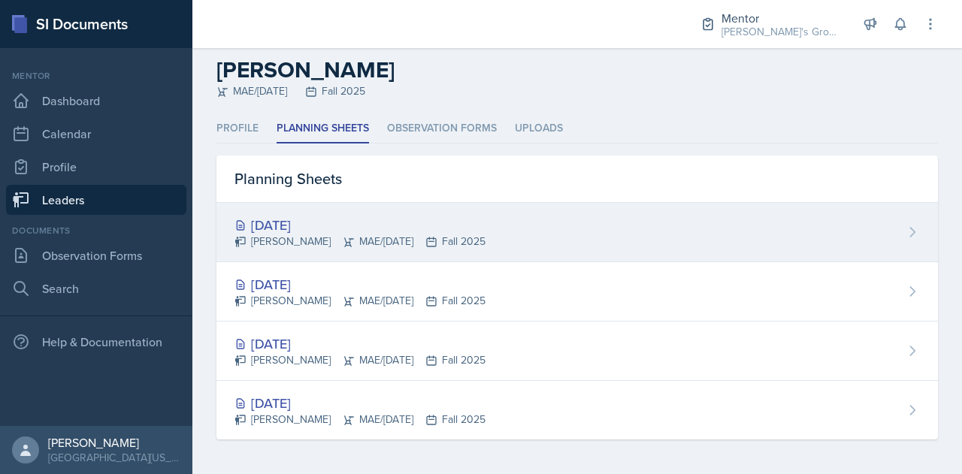
click at [507, 235] on div "[DATE] [PERSON_NAME] MAE/[DATE] Fall 2025" at bounding box center [576, 232] width 721 height 59
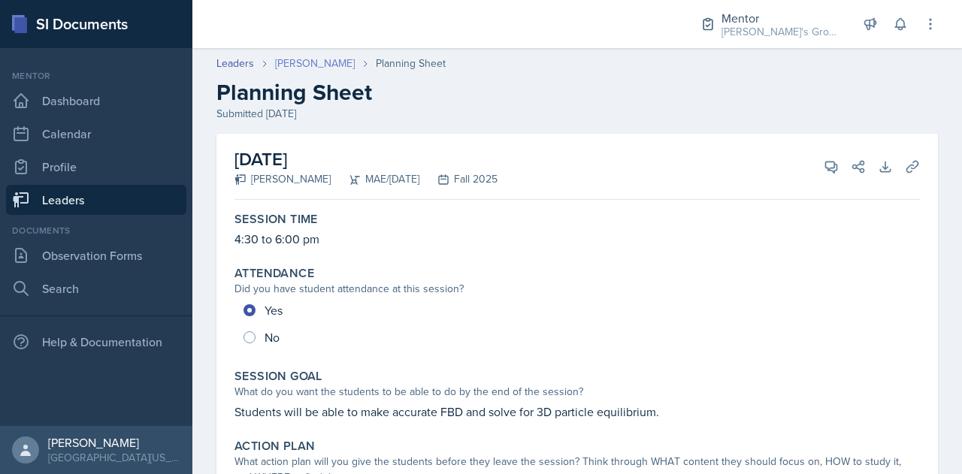
click at [315, 66] on link "[PERSON_NAME]" at bounding box center [315, 64] width 80 height 16
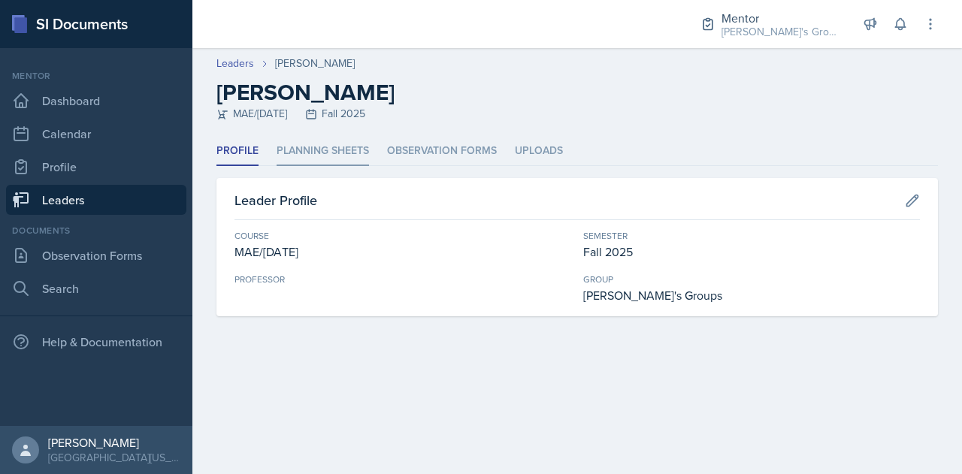
click at [337, 162] on li "Planning Sheets" at bounding box center [322, 151] width 92 height 29
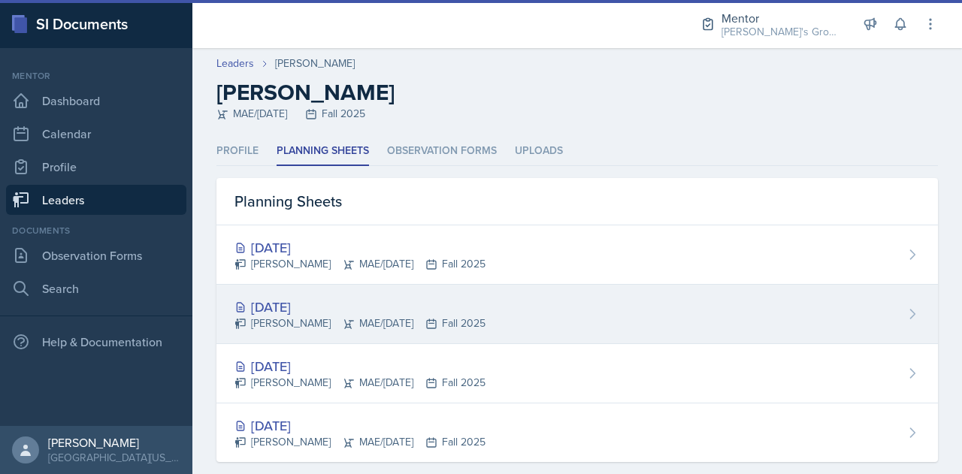
scroll to position [23, 0]
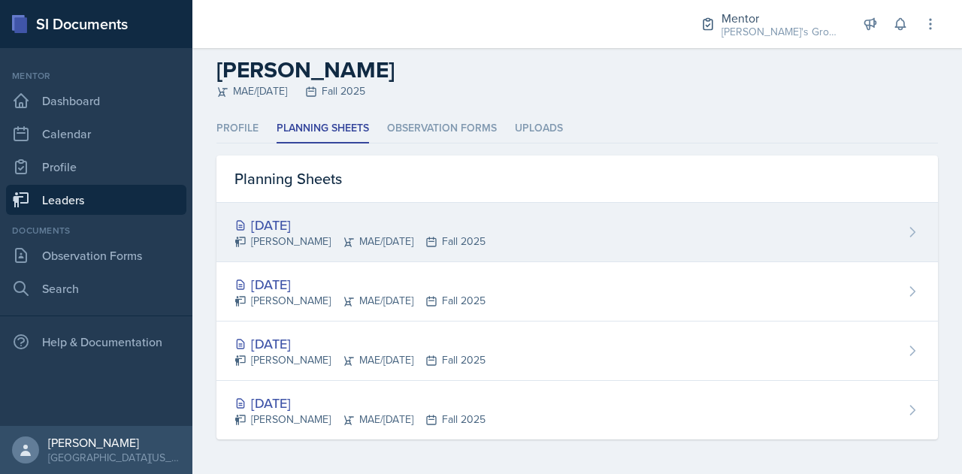
click at [552, 240] on div "[DATE] [PERSON_NAME] MAE/[DATE] Fall 2025" at bounding box center [576, 232] width 721 height 59
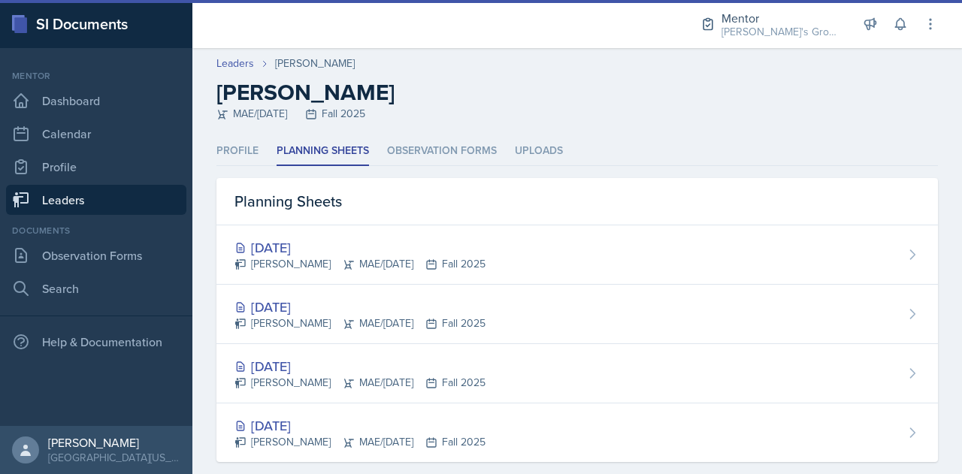
scroll to position [23, 0]
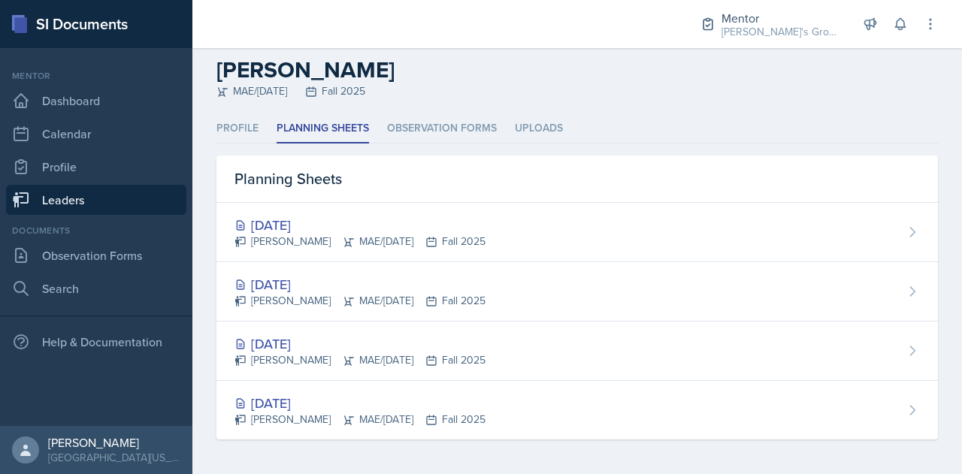
click at [598, 83] on div "MAE/[DATE] Fall 2025" at bounding box center [576, 91] width 721 height 16
click at [140, 194] on link "Leaders" at bounding box center [96, 200] width 180 height 30
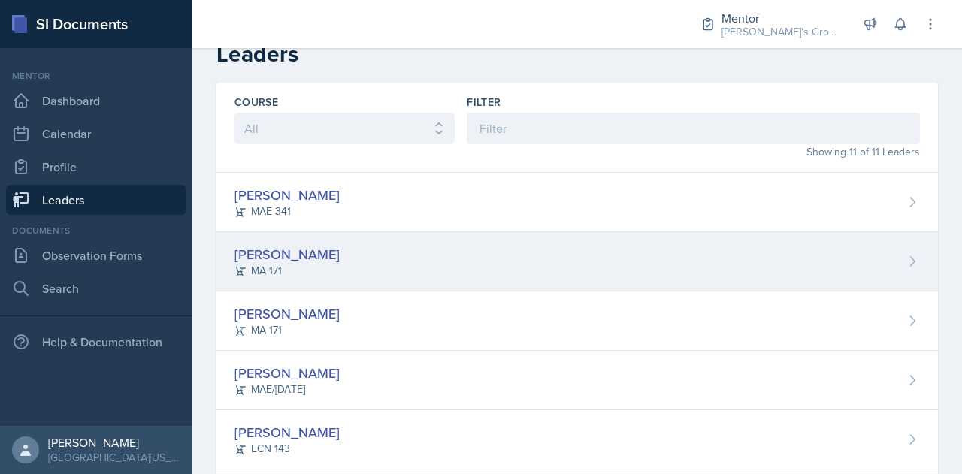
scroll to position [406, 0]
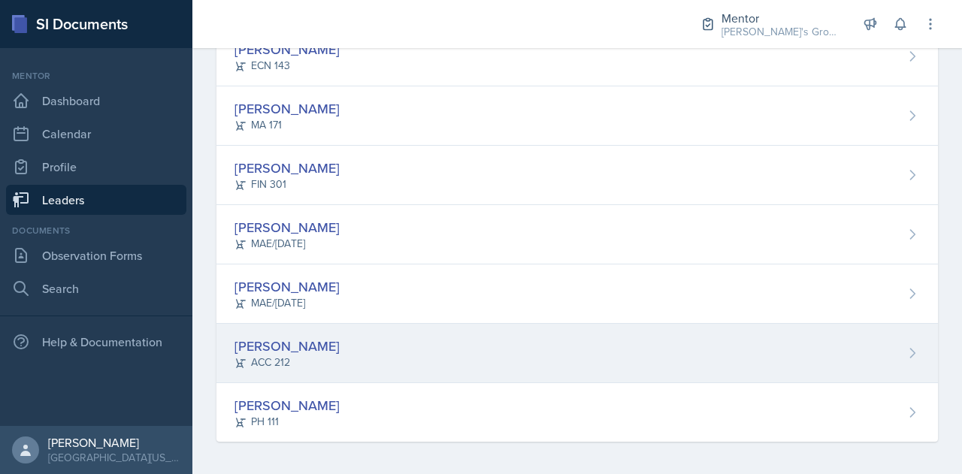
click at [442, 360] on div "[PERSON_NAME] ACC 212" at bounding box center [576, 353] width 721 height 59
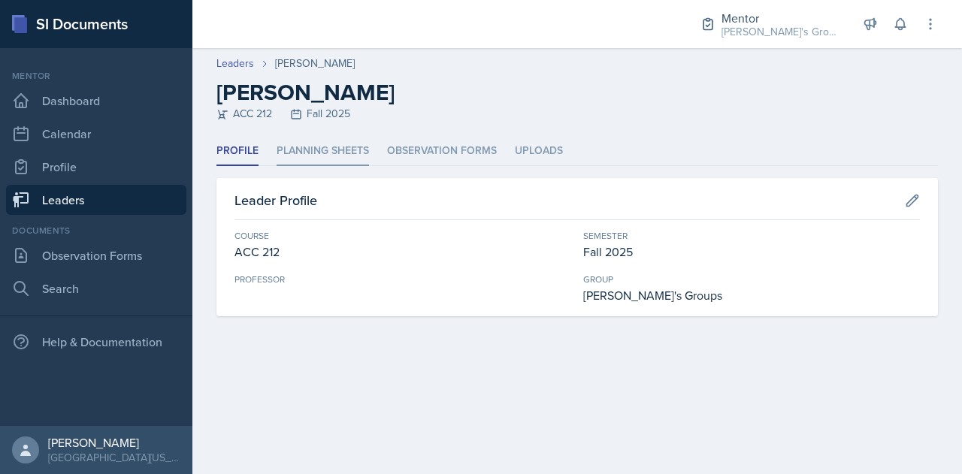
click at [359, 153] on li "Planning Sheets" at bounding box center [322, 151] width 92 height 29
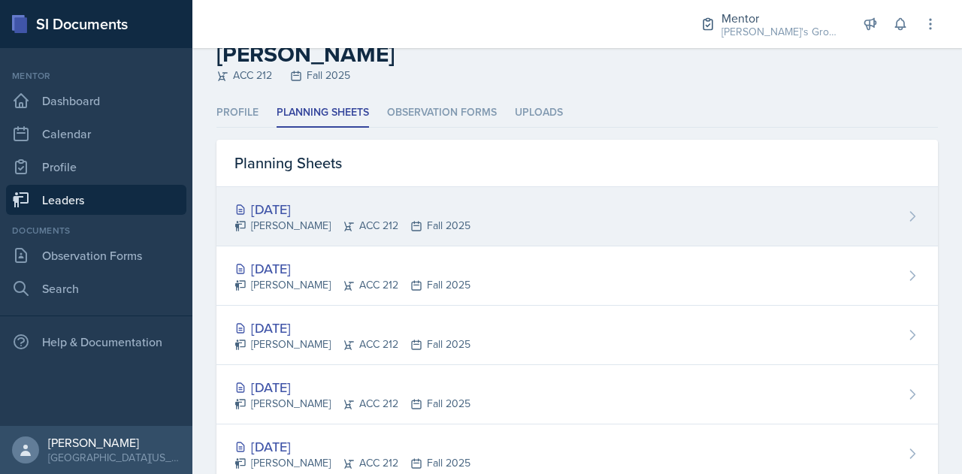
scroll to position [40, 0]
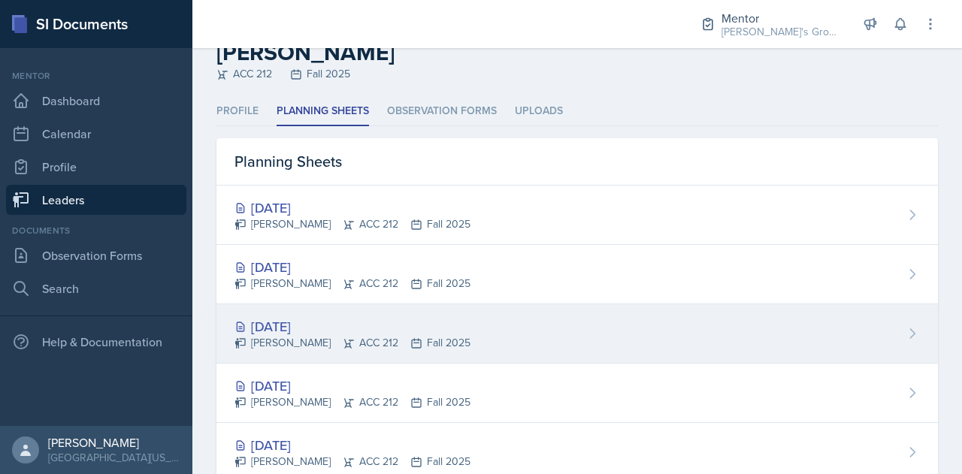
click at [479, 331] on div "[DATE] [PERSON_NAME] ACC 212 Fall 2025" at bounding box center [576, 333] width 721 height 59
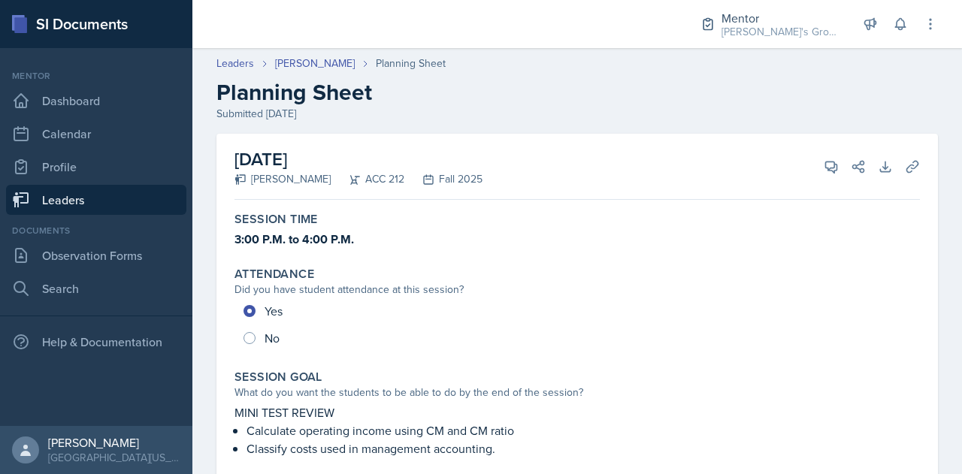
scroll to position [26, 0]
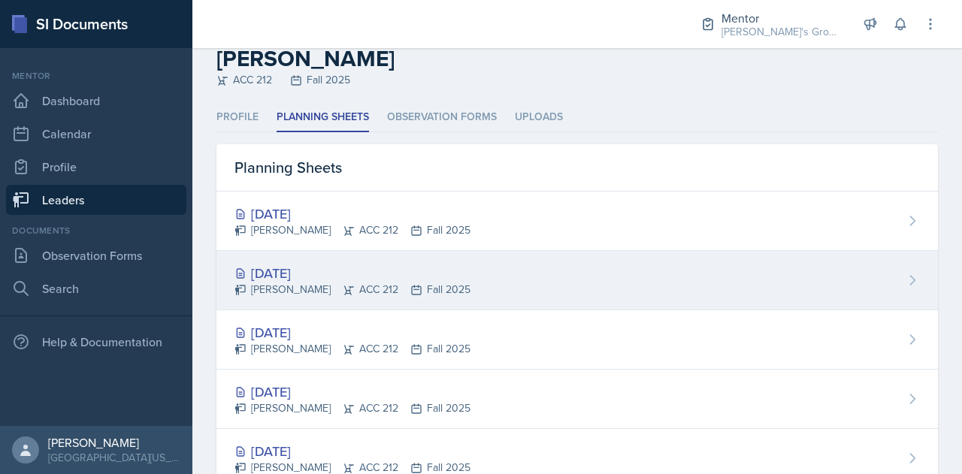
scroll to position [35, 0]
click at [480, 278] on div "[DATE] [PERSON_NAME] ACC 212 Fall 2025" at bounding box center [576, 279] width 721 height 59
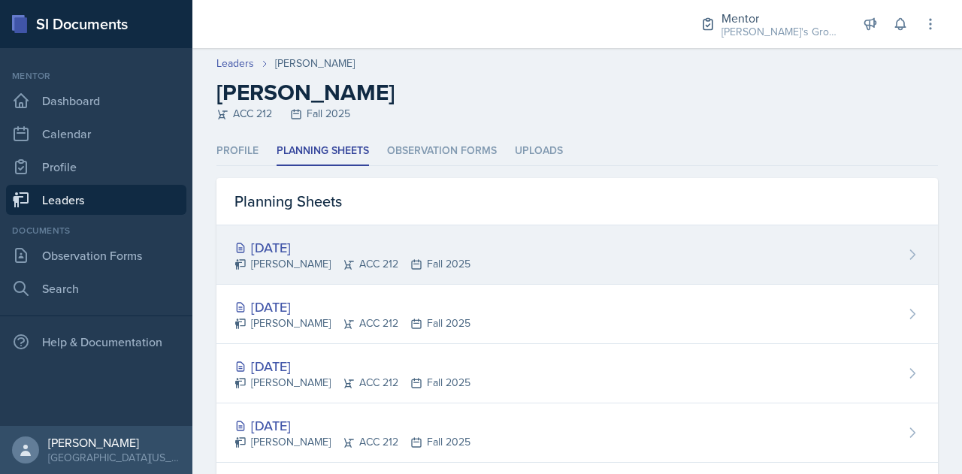
click at [363, 250] on div "[DATE]" at bounding box center [352, 247] width 236 height 20
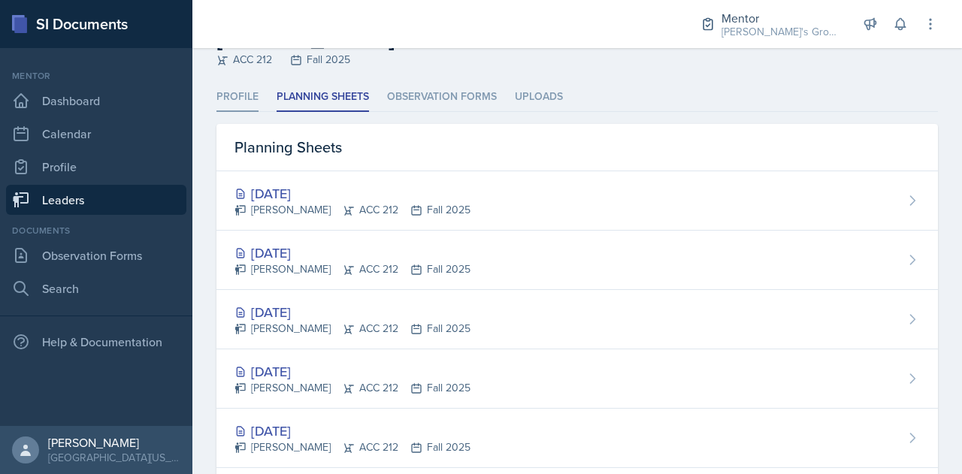
scroll to position [56, 0]
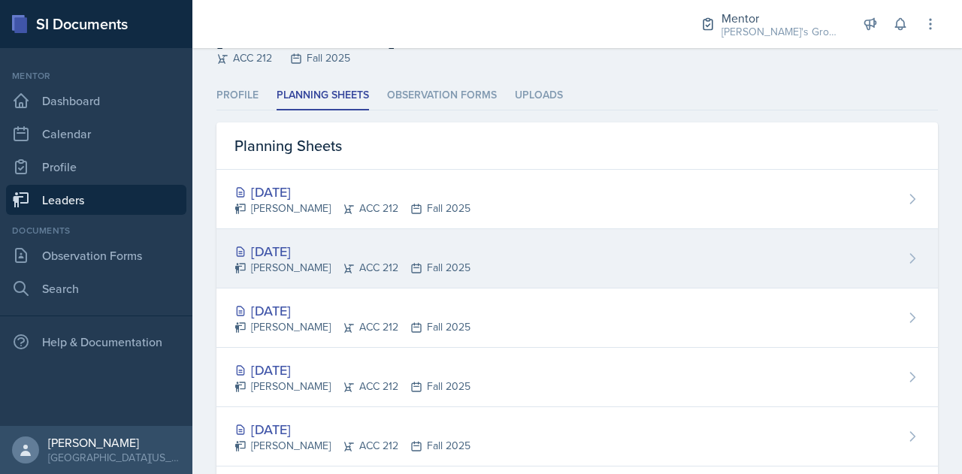
click at [369, 243] on div "[DATE]" at bounding box center [352, 251] width 236 height 20
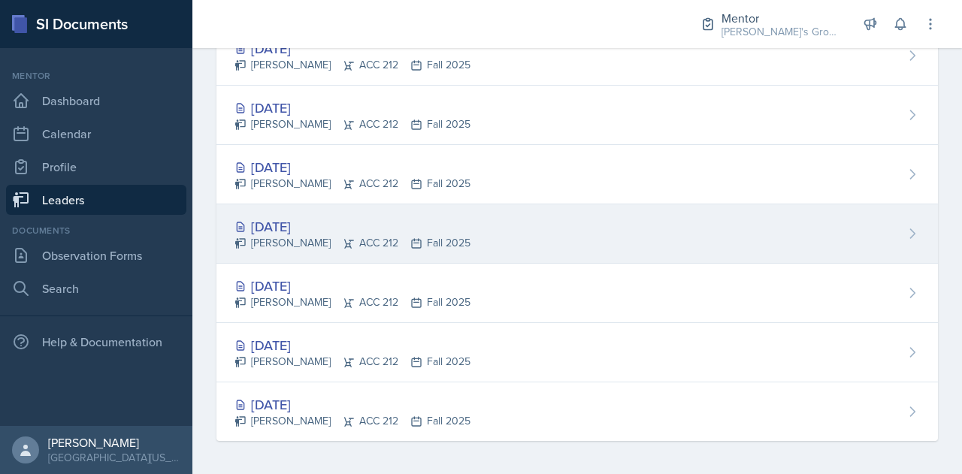
scroll to position [51, 0]
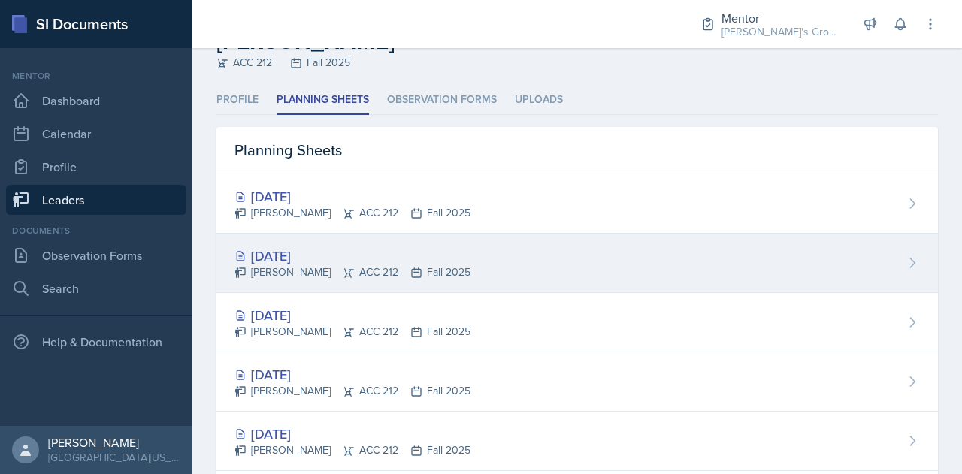
click at [410, 271] on icon at bounding box center [416, 273] width 12 height 12
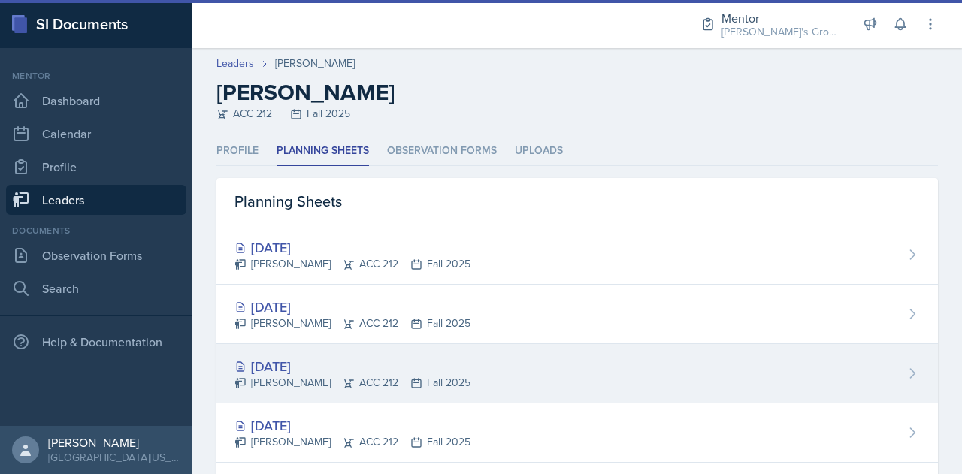
click at [395, 368] on div "[DATE]" at bounding box center [352, 366] width 236 height 20
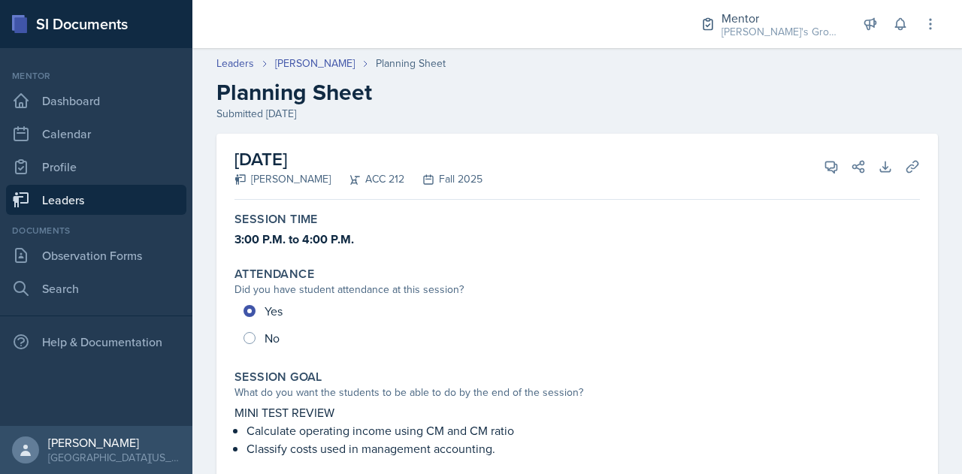
click at [122, 203] on link "Leaders" at bounding box center [96, 200] width 180 height 30
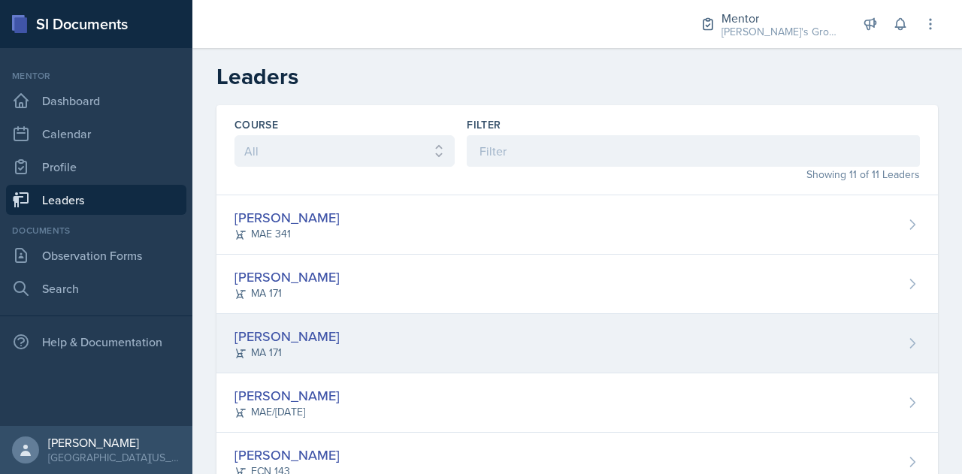
scroll to position [406, 0]
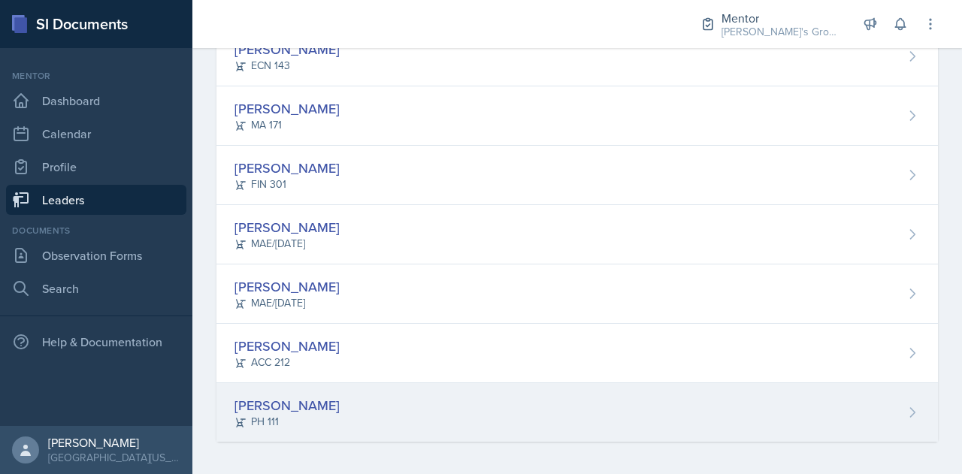
click at [429, 396] on div "[PERSON_NAME] PH 111" at bounding box center [576, 412] width 721 height 59
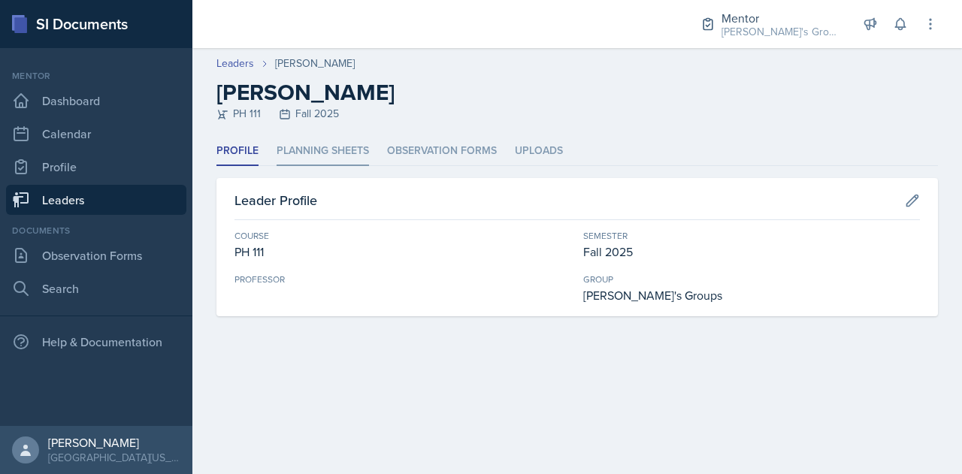
click at [301, 157] on li "Planning Sheets" at bounding box center [322, 151] width 92 height 29
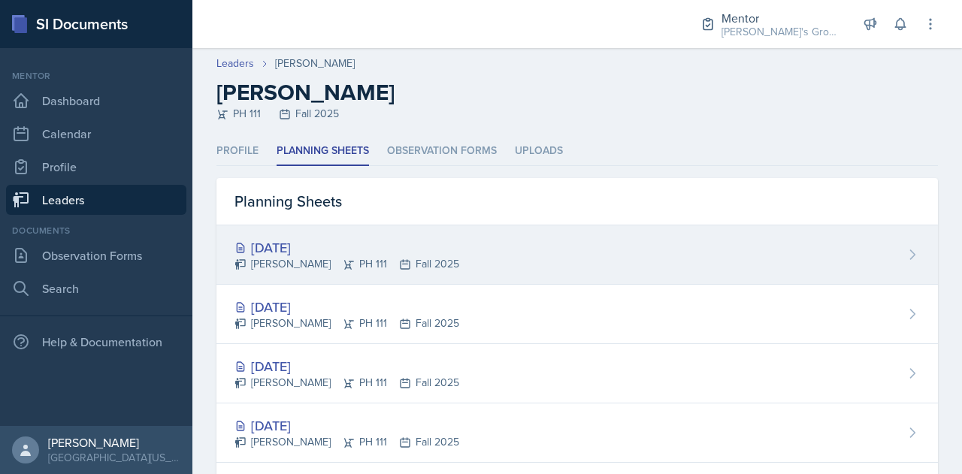
scroll to position [53, 0]
